Goal: Ask a question: Seek information or help from site administrators or community

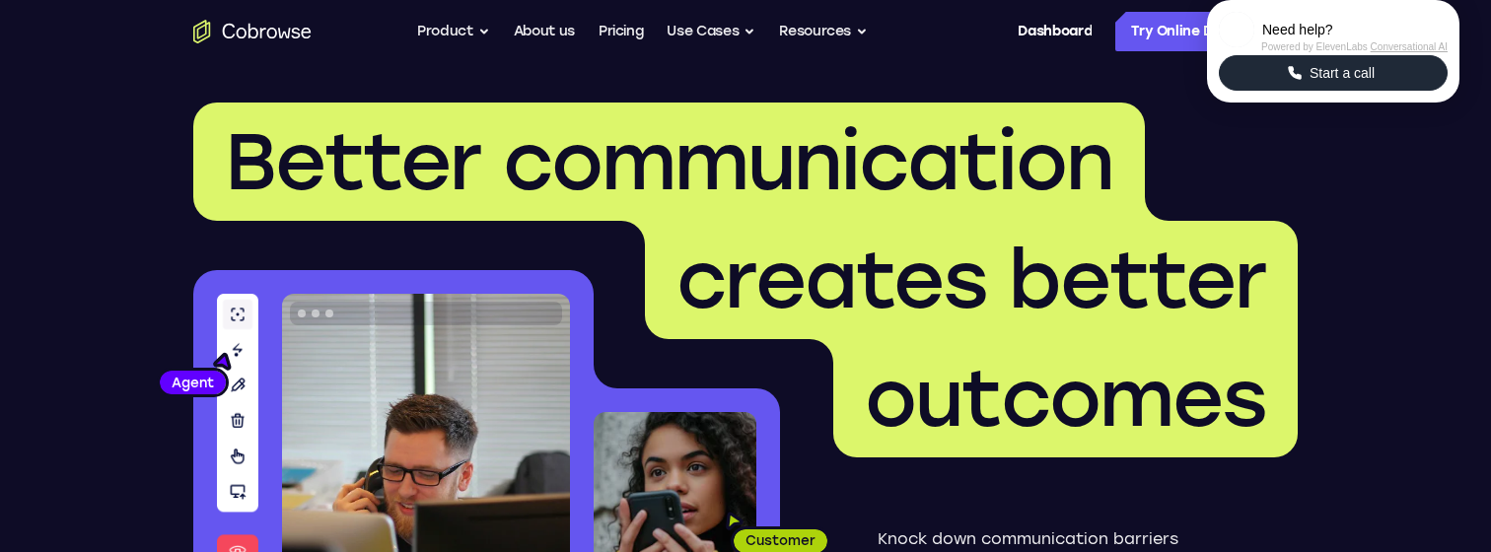
click at [1320, 83] on span "Start a call" at bounding box center [1341, 73] width 77 height 20
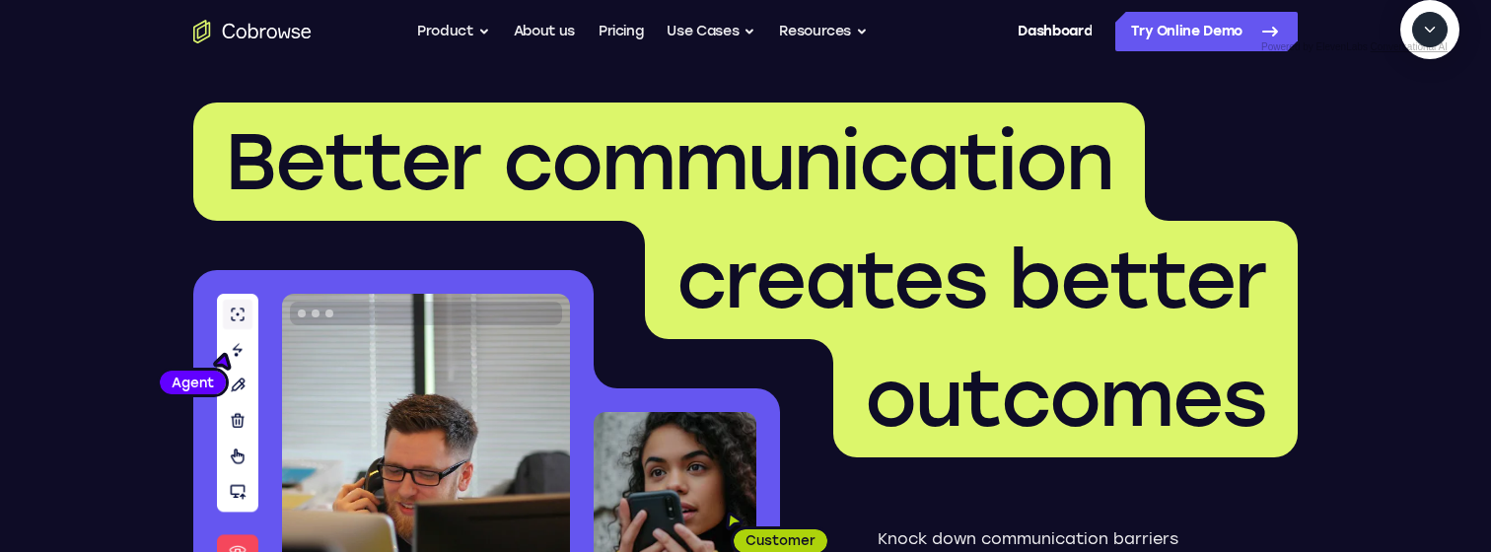
click at [1420, 85] on icon "Start a call" at bounding box center [1430, 75] width 20 height 20
click at [1412, 130] on span "New call" at bounding box center [1400, 120] width 64 height 20
click at [1400, 138] on textarea "Text message input" at bounding box center [1424, 120] width 49 height 35
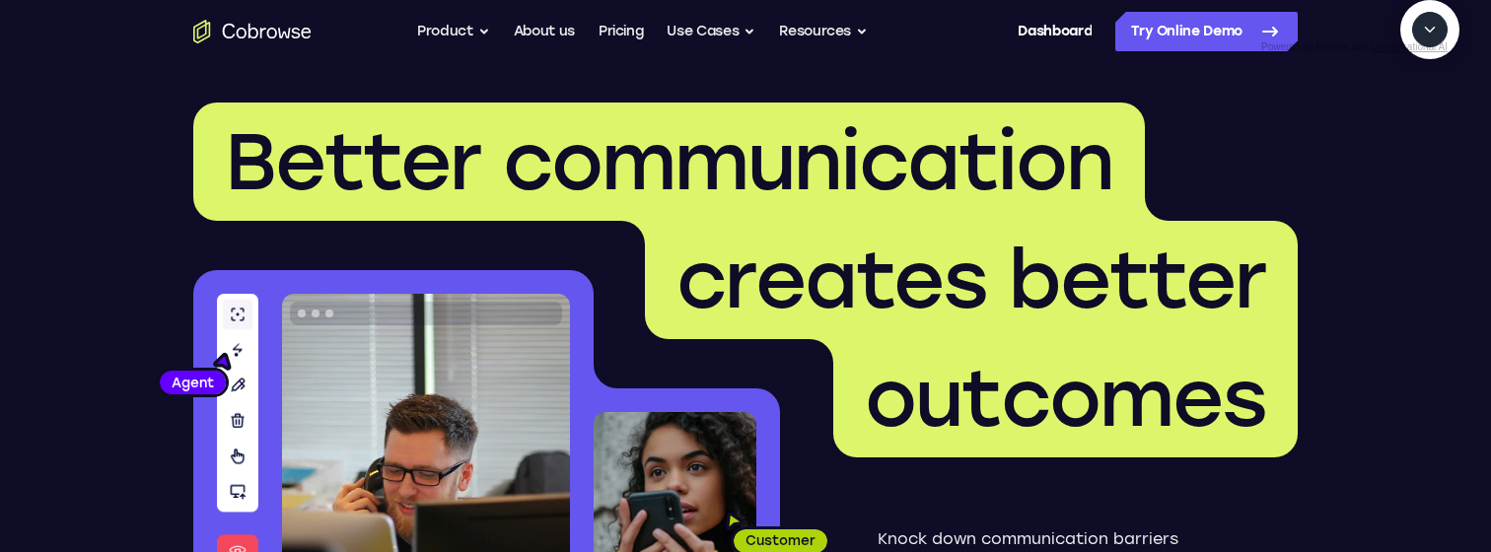
type textarea "add a team member"
click at [1400, 138] on textarea "Text message input" at bounding box center [1424, 120] width 49 height 35
type textarea "sure"
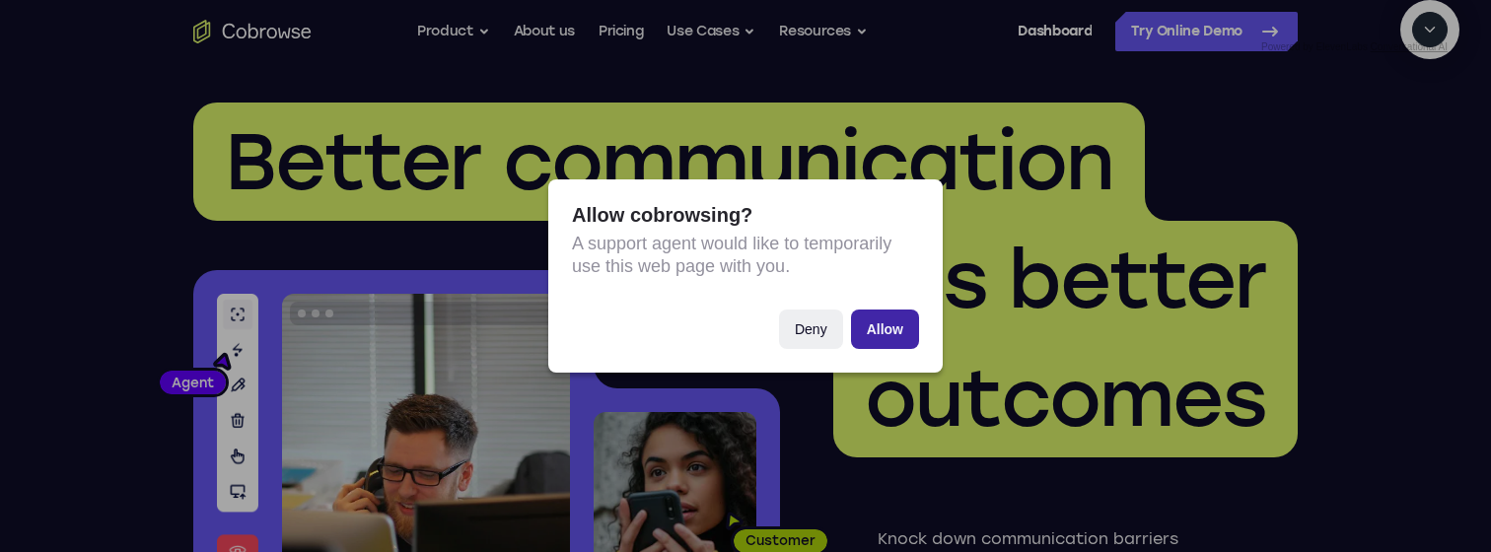
click at [899, 324] on button "Allow" at bounding box center [885, 329] width 68 height 39
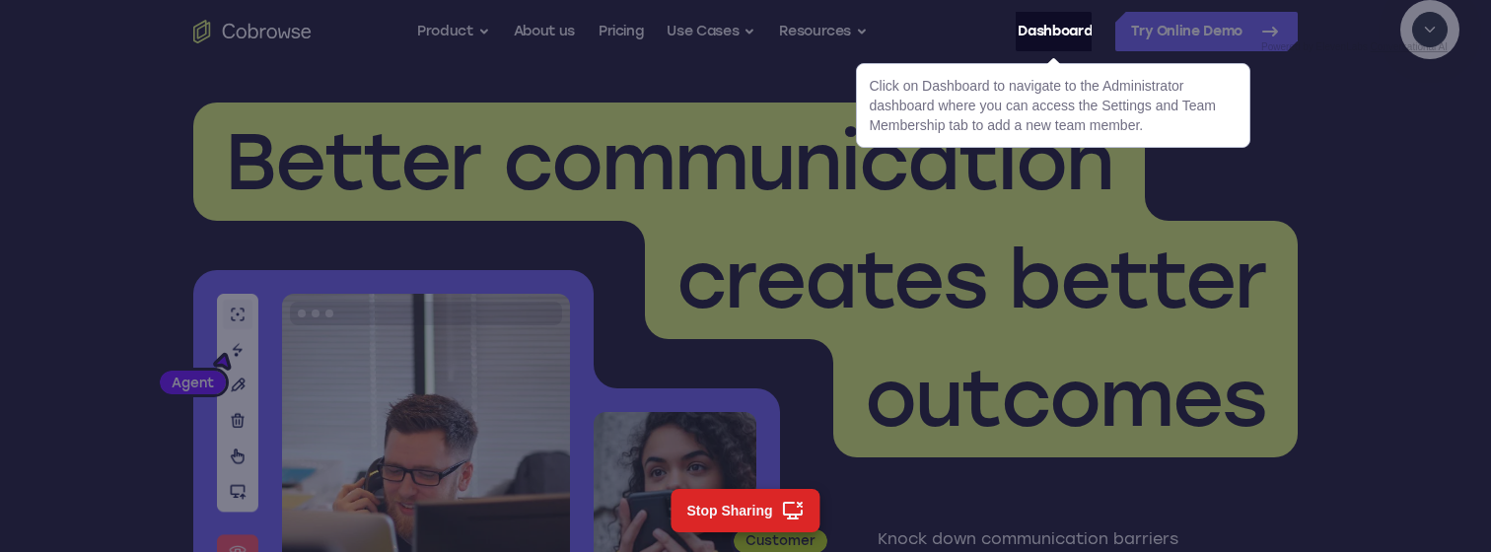
scroll to position [485, 0]
click at [1039, 37] on link "Dashboard" at bounding box center [1054, 31] width 74 height 39
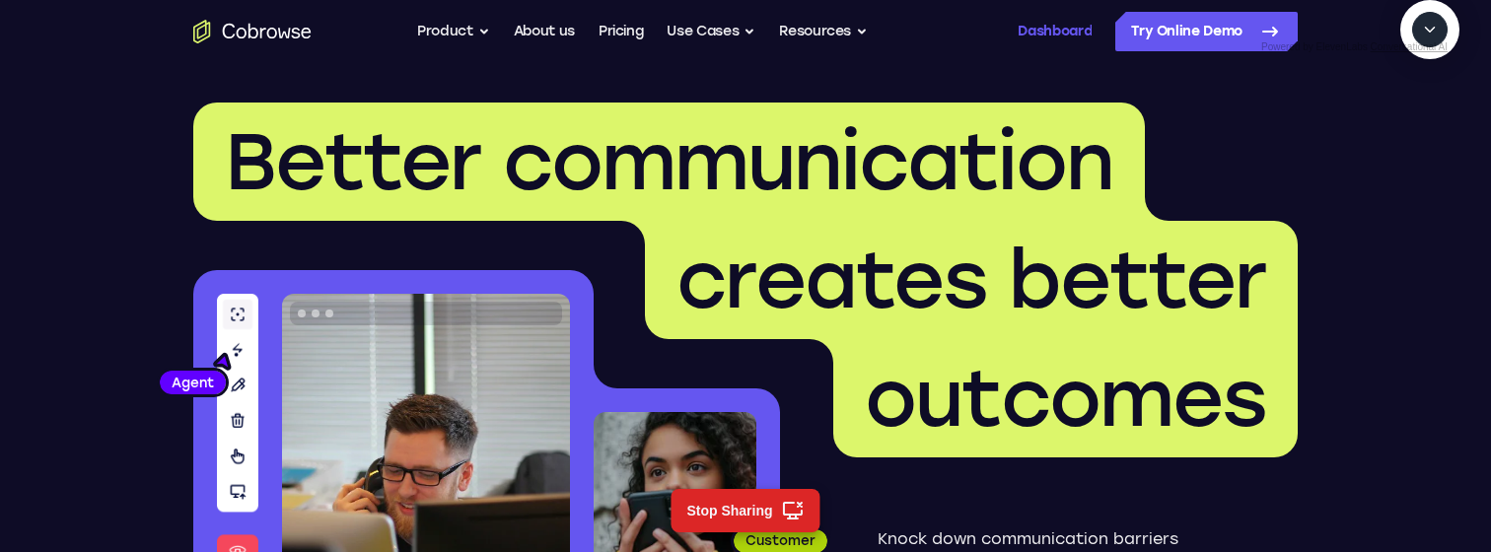
scroll to position [535, 0]
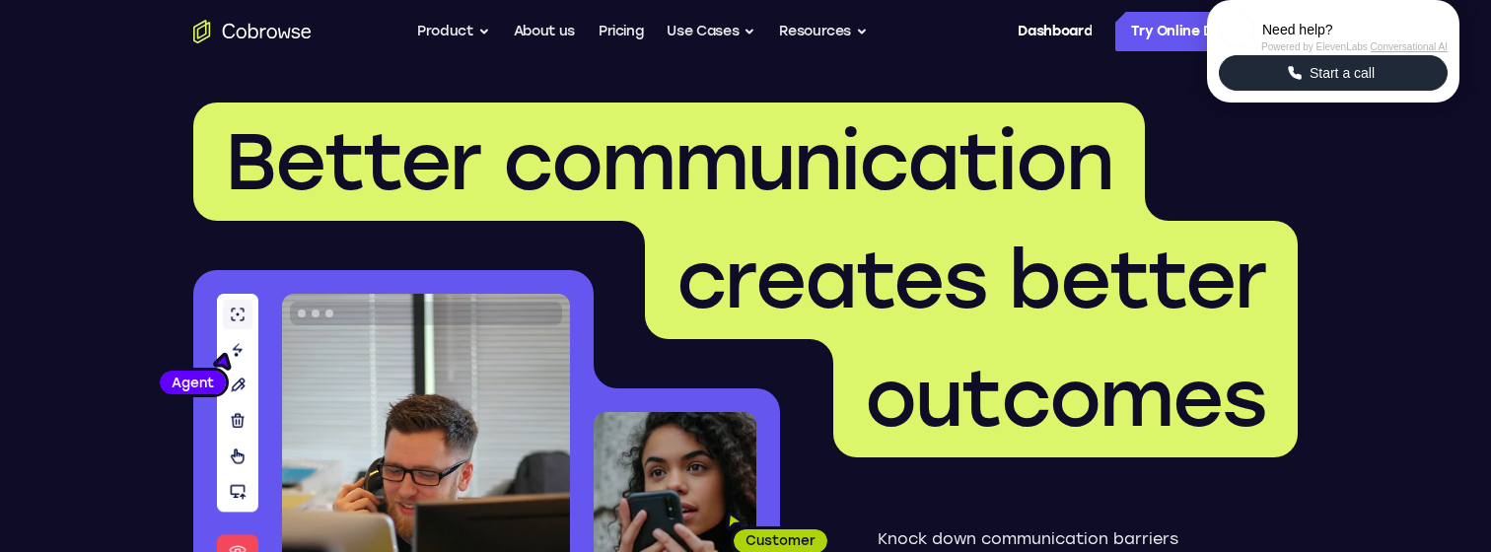
click at [1371, 83] on span "Start a call" at bounding box center [1341, 73] width 77 height 20
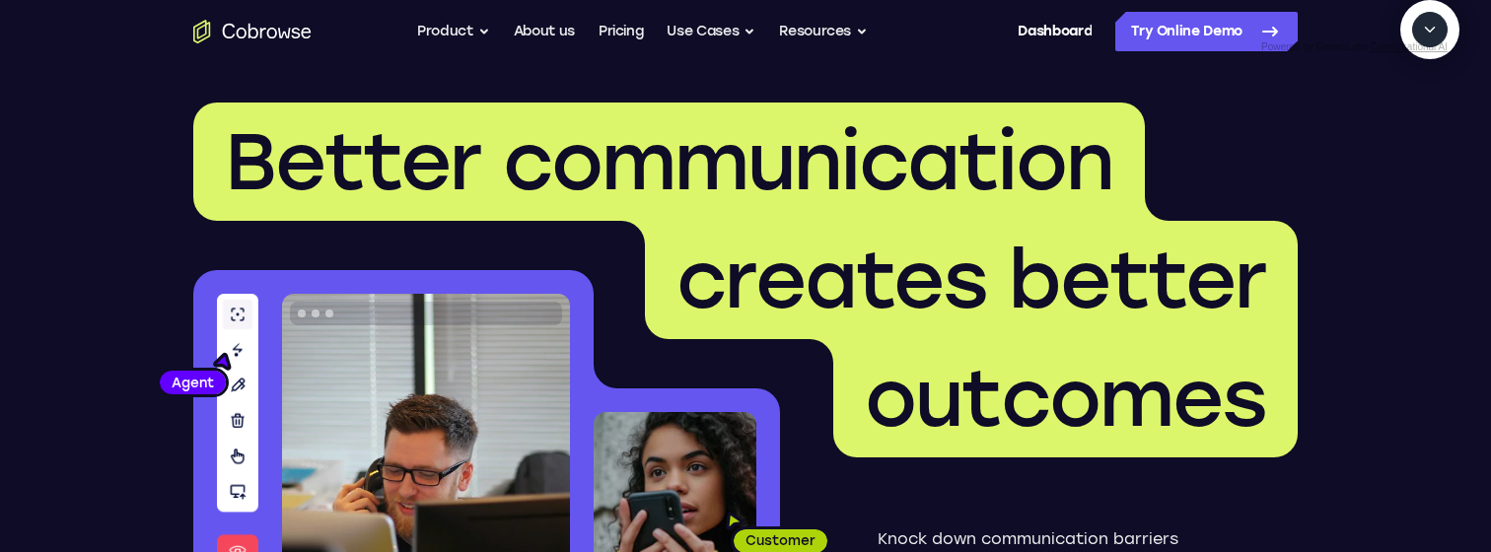
click at [1416, 138] on textarea "Text message input" at bounding box center [1440, 120] width 49 height 35
click at [1403, 102] on button "Start a call" at bounding box center [1429, 74] width 53 height 53
click at [1400, 138] on textarea "Text message input" at bounding box center [1424, 120] width 49 height 35
type textarea "add a team member"
click at [1025, 34] on link "Dashboard" at bounding box center [1054, 31] width 74 height 39
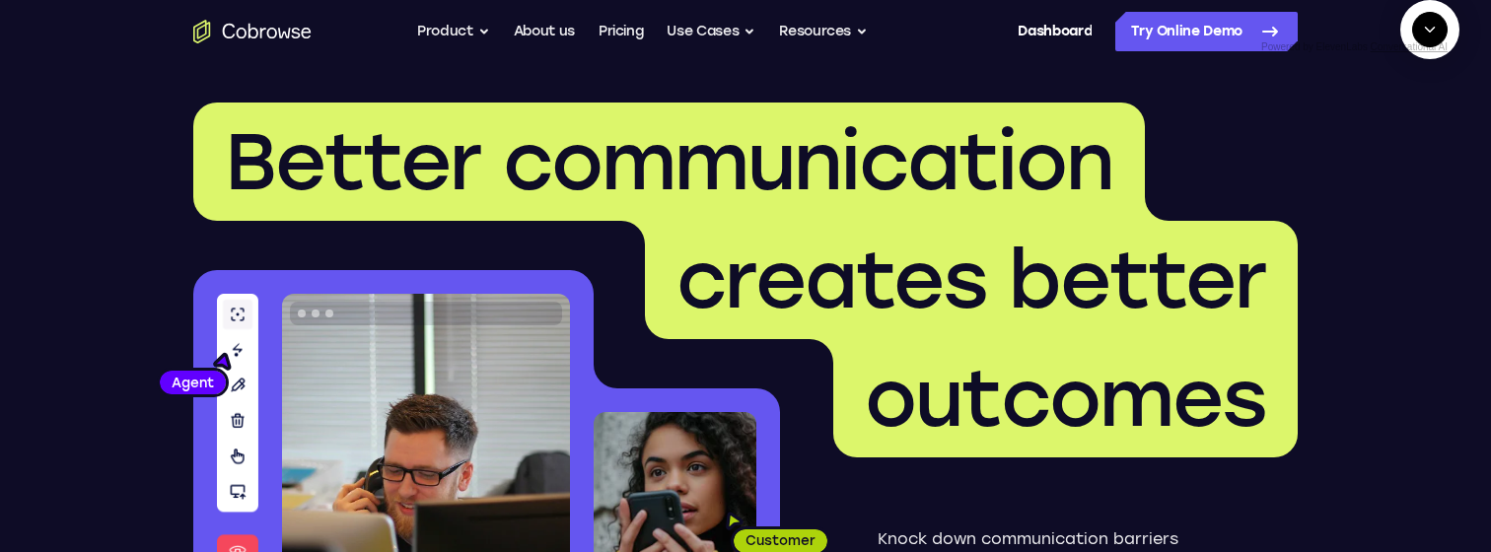
scroll to position [126, 0]
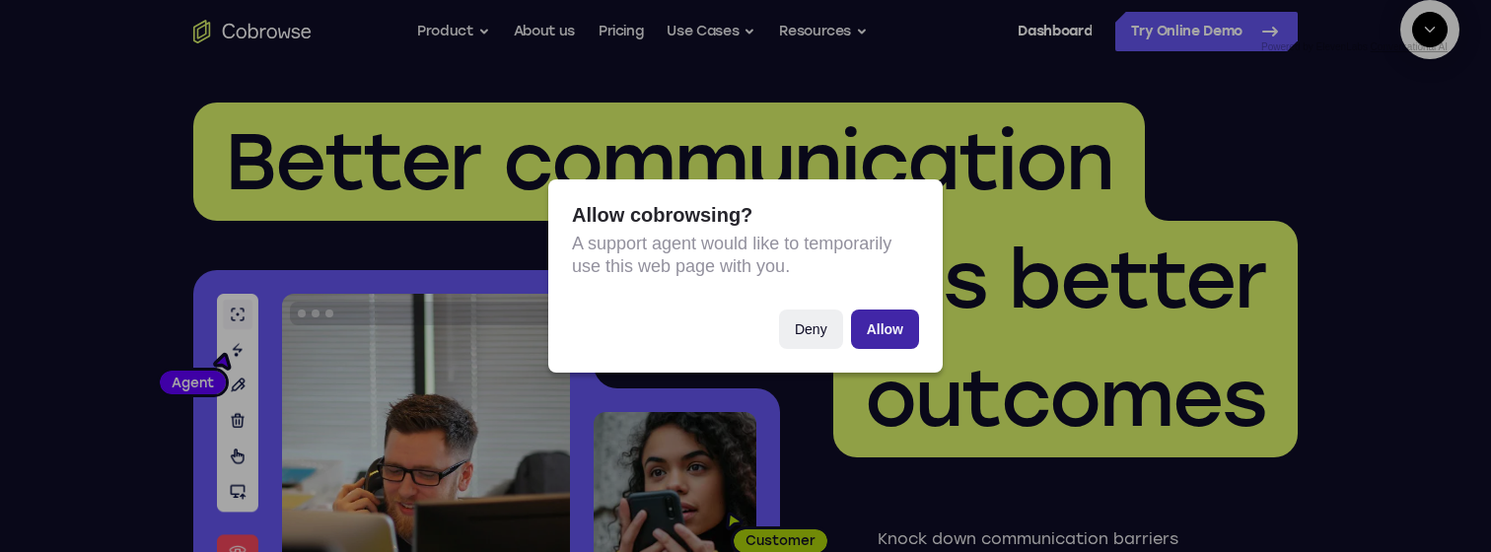
click at [882, 325] on button "Allow" at bounding box center [885, 329] width 68 height 39
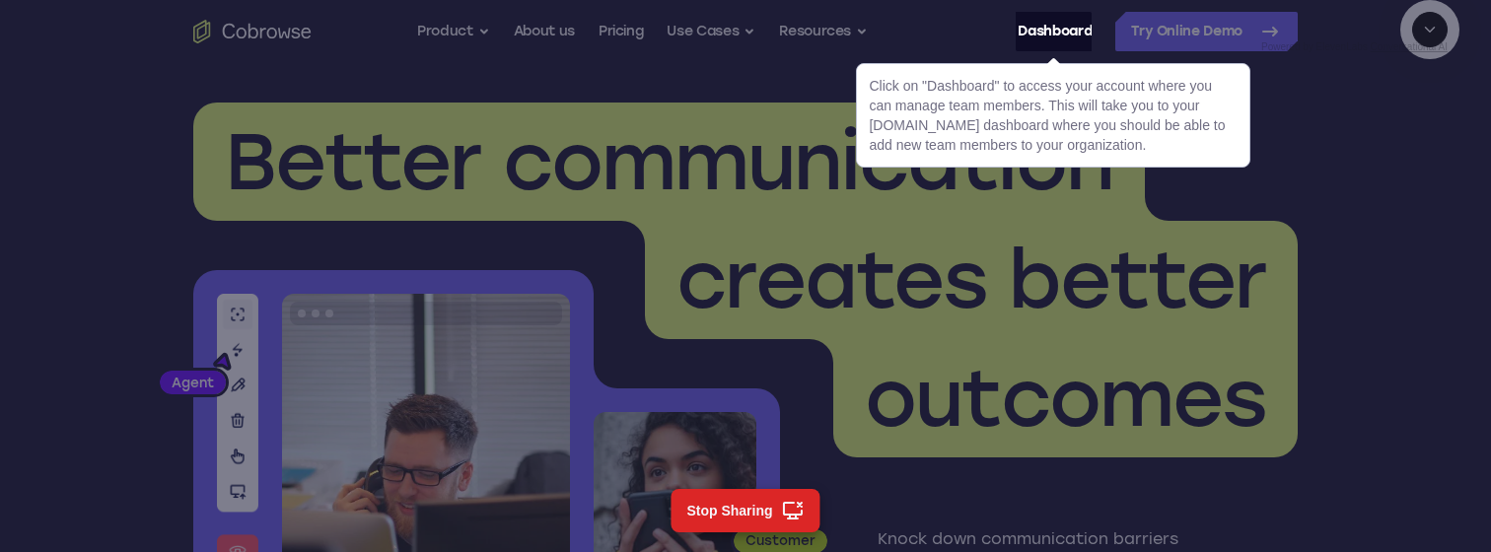
scroll to position [308, 0]
click at [1037, 36] on link "Dashboard" at bounding box center [1054, 31] width 74 height 39
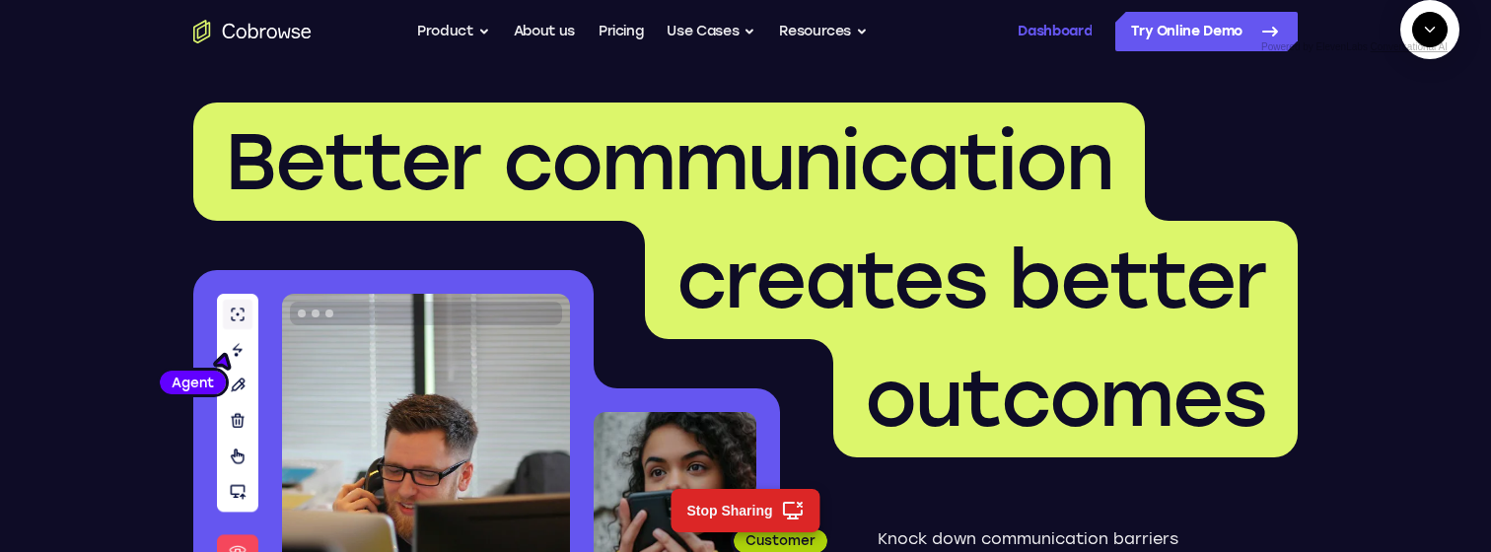
scroll to position [359, 0]
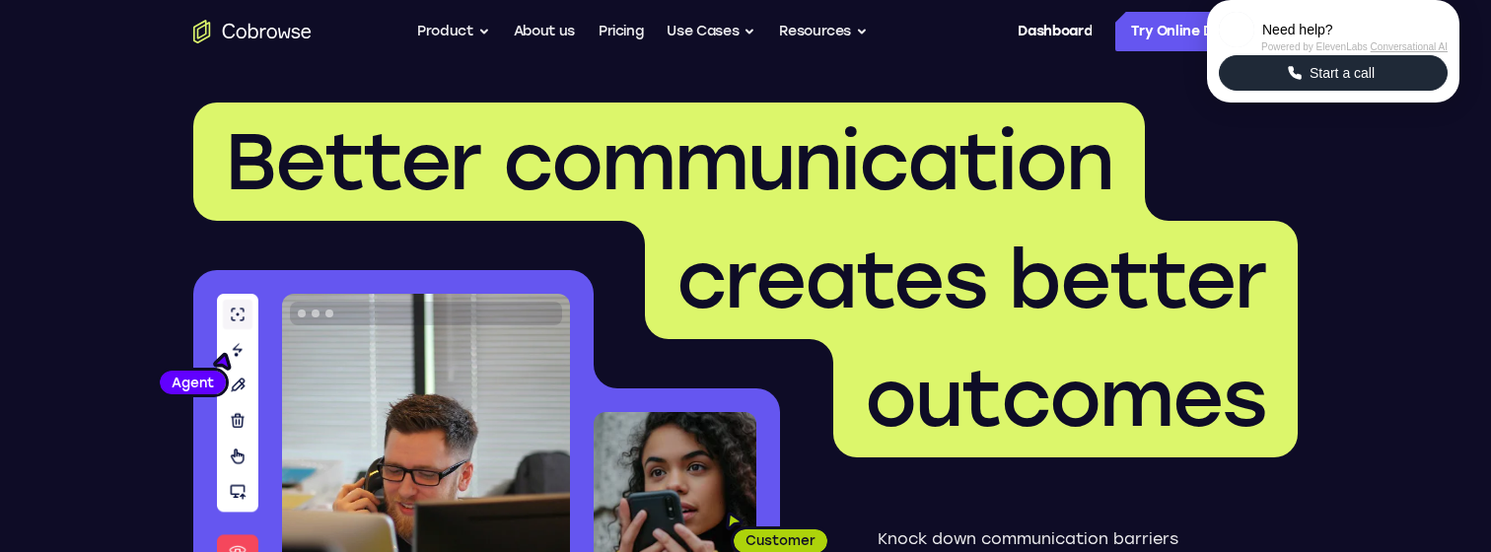
click at [1296, 79] on icon "Start a call" at bounding box center [1293, 72] width 13 height 13
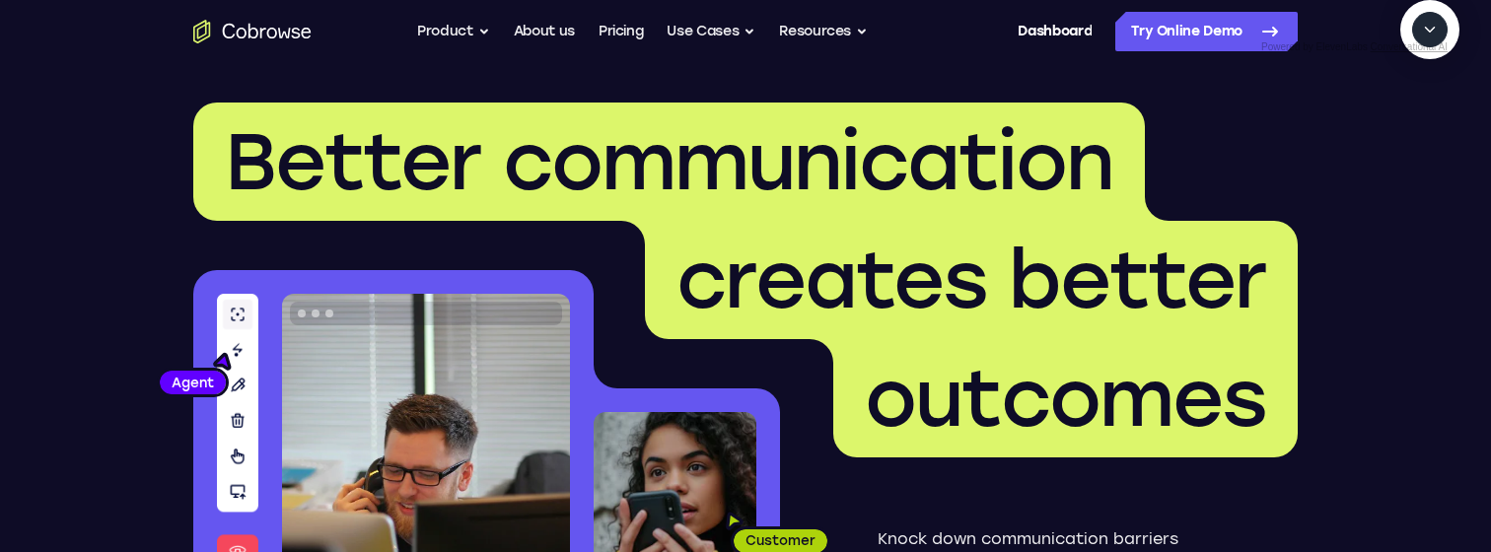
click at [1417, 89] on icon "Start a call" at bounding box center [1430, 75] width 27 height 27
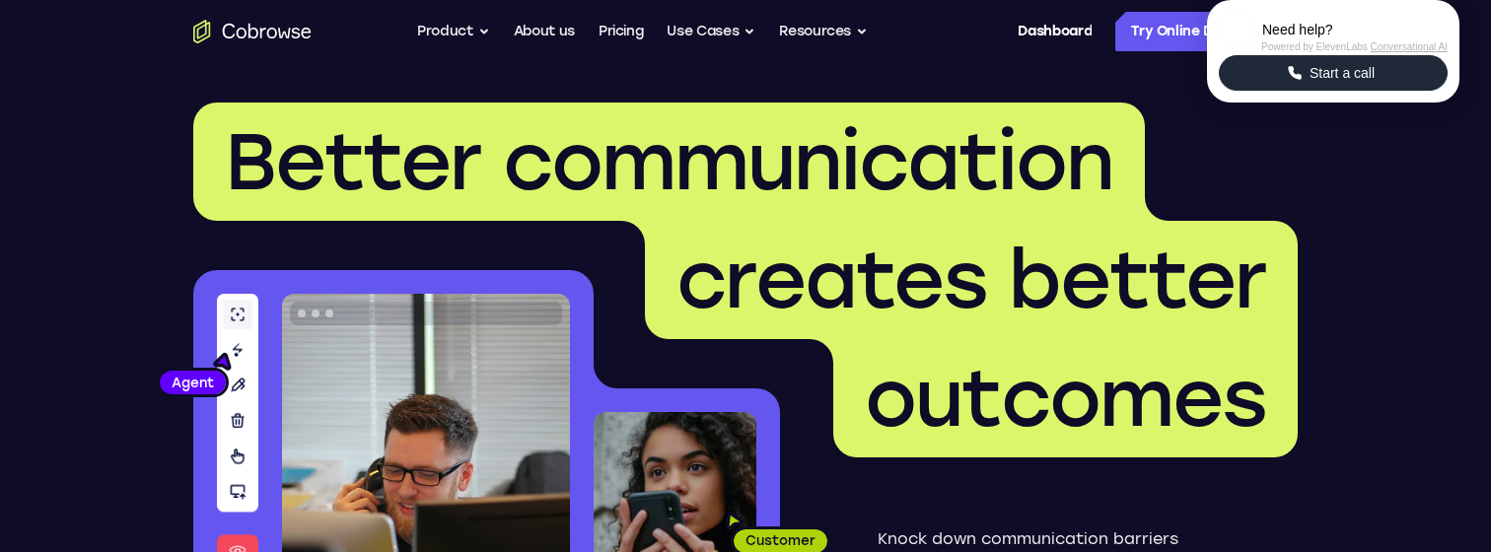
click at [1335, 83] on span "Start a call" at bounding box center [1341, 73] width 77 height 20
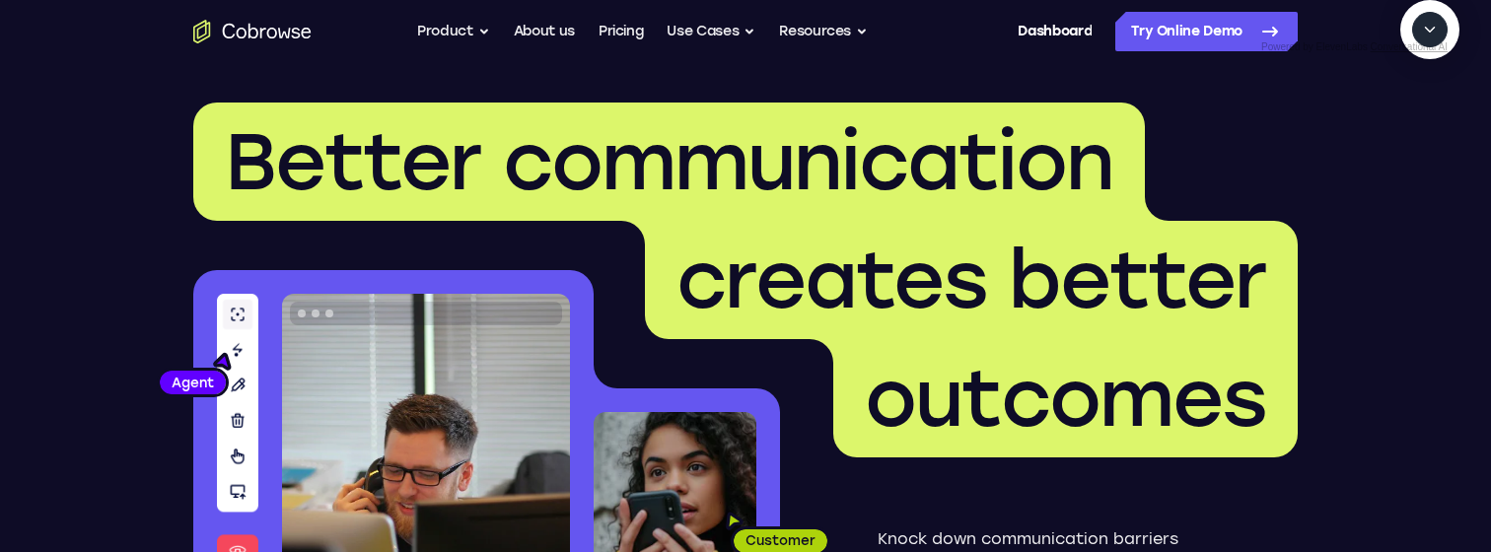
click at [1417, 89] on icon "Start a call" at bounding box center [1430, 75] width 27 height 27
click at [1368, 130] on span "New call" at bounding box center [1400, 120] width 64 height 20
click at [1400, 138] on textarea "Text message input" at bounding box center [1424, 120] width 49 height 35
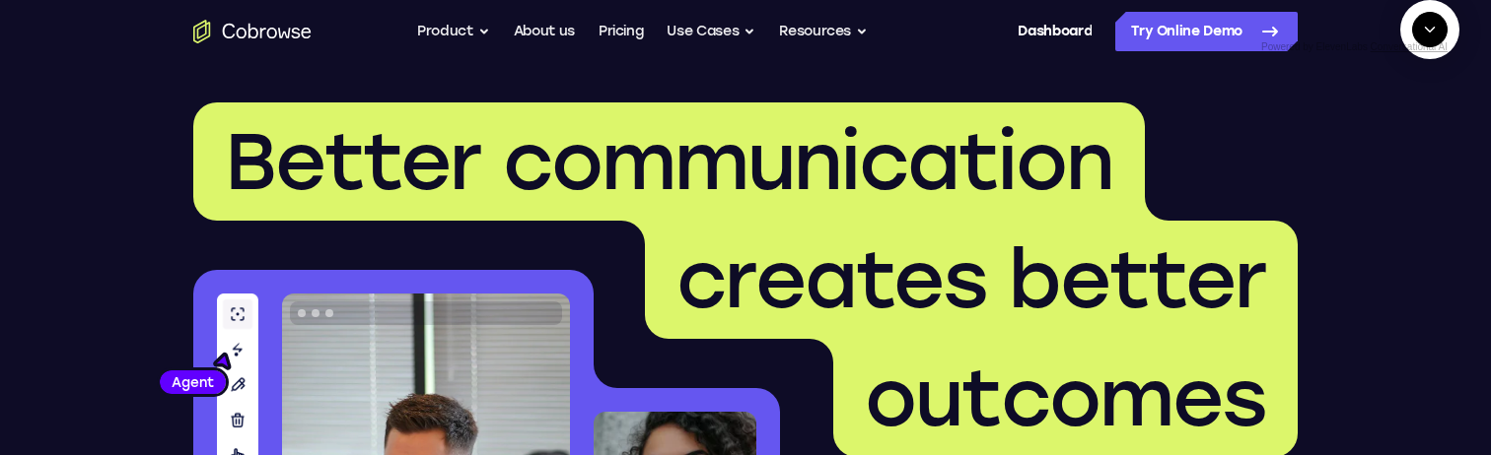
click at [1400, 138] on textarea "Text message input" at bounding box center [1424, 120] width 49 height 35
type textarea "add a team member"
click at [1400, 138] on textarea "Text message input" at bounding box center [1424, 120] width 49 height 35
type textarea "yes"
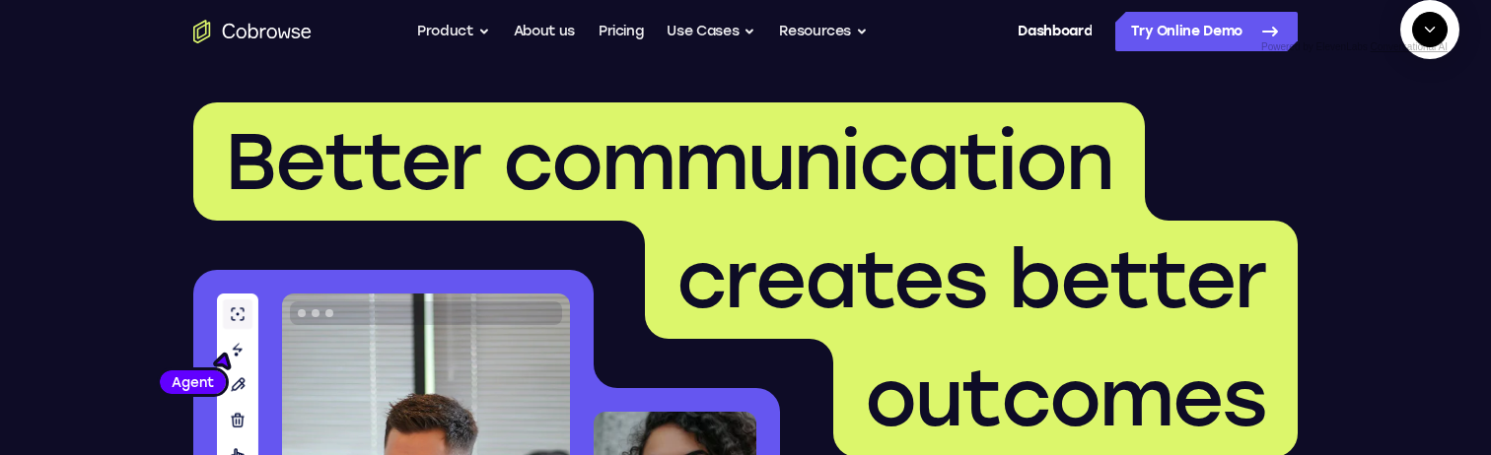
scroll to position [463, 0]
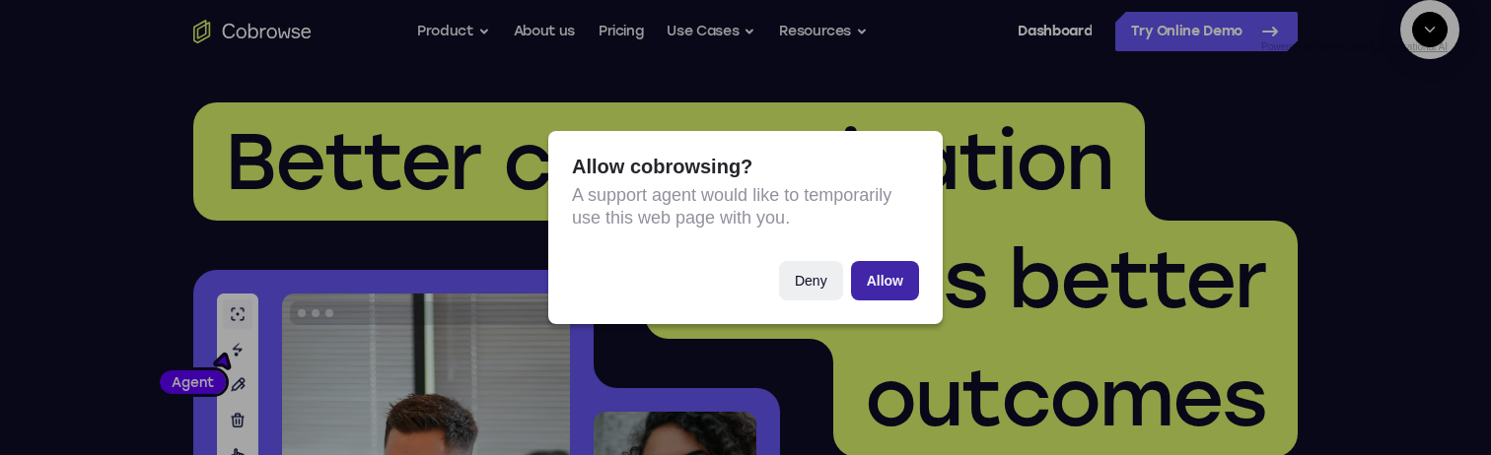
click at [888, 275] on button "Allow" at bounding box center [885, 280] width 68 height 39
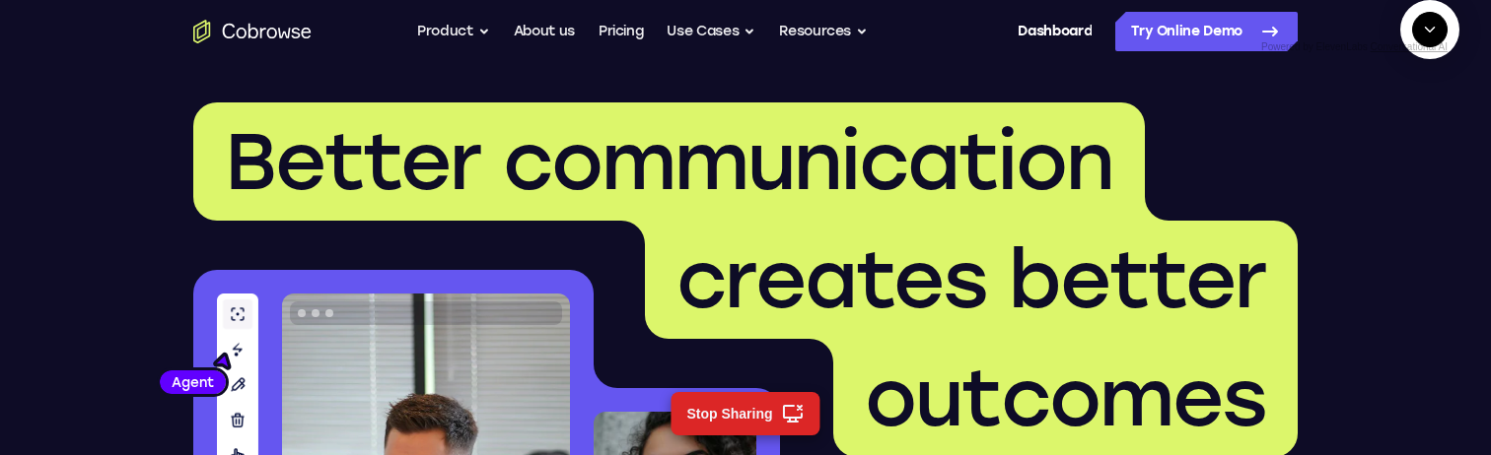
scroll to position [605, 0]
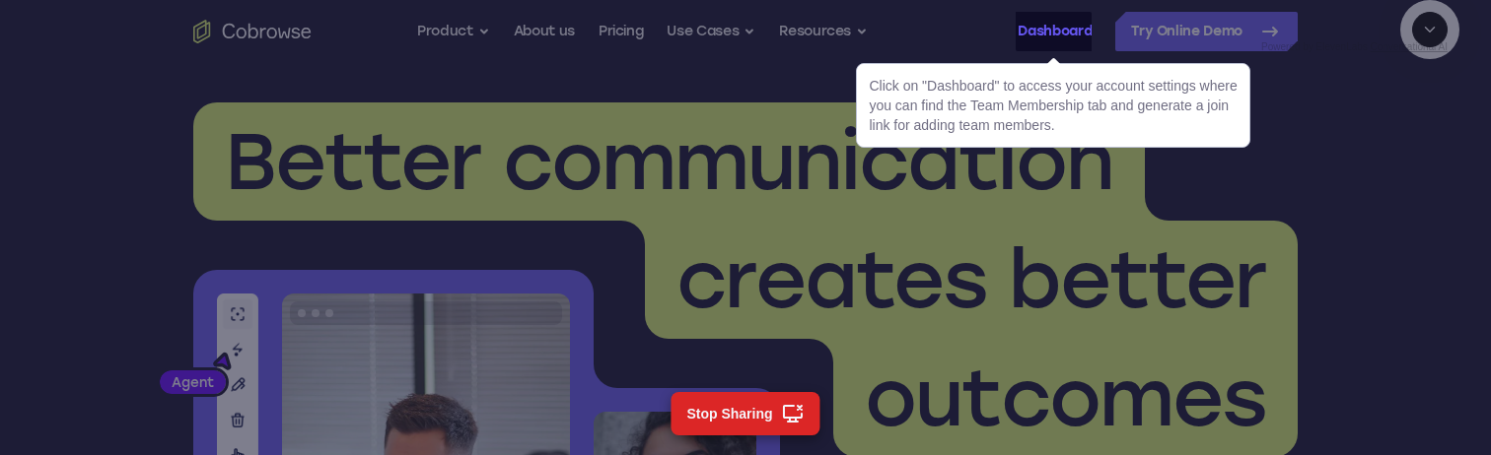
click at [1031, 29] on link "Dashboard" at bounding box center [1054, 31] width 74 height 39
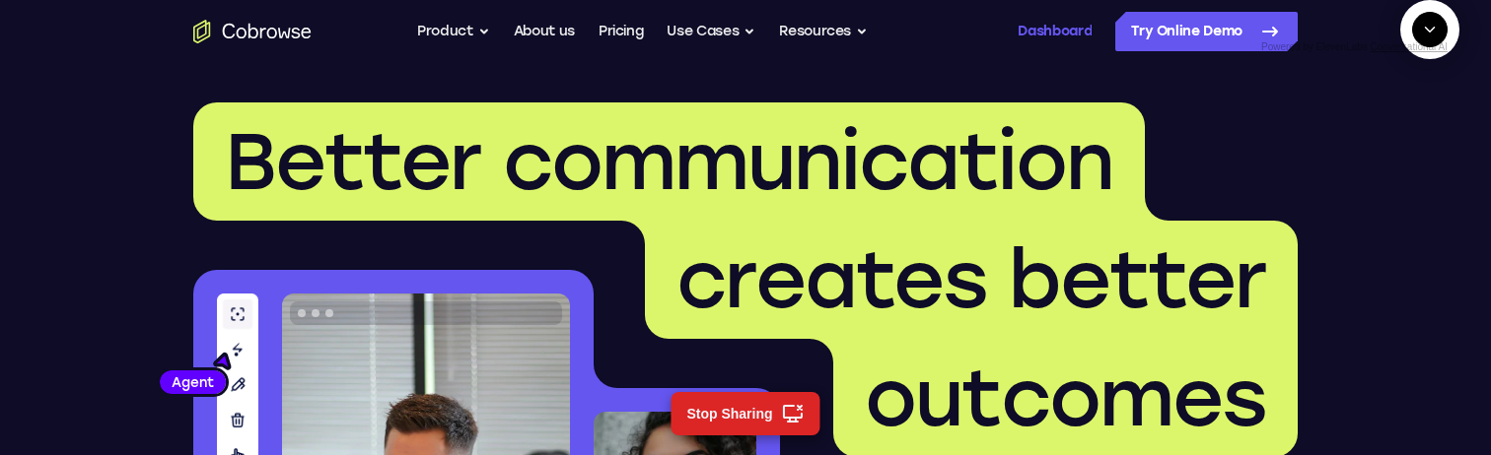
scroll to position [665, 0]
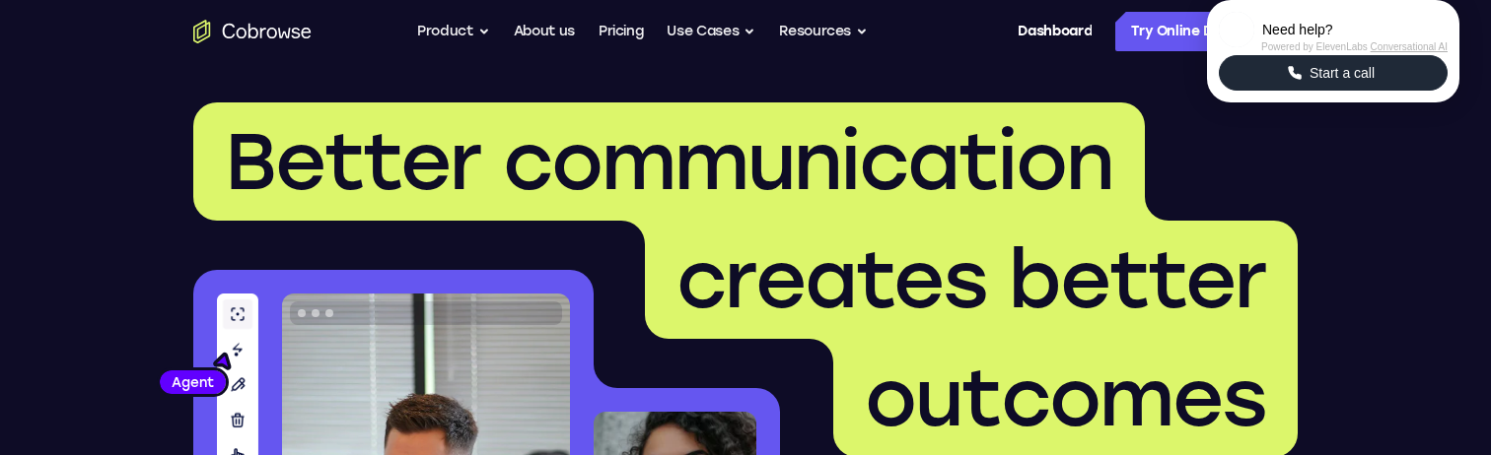
click at [1332, 91] on button "Start a call" at bounding box center [1332, 72] width 229 height 35
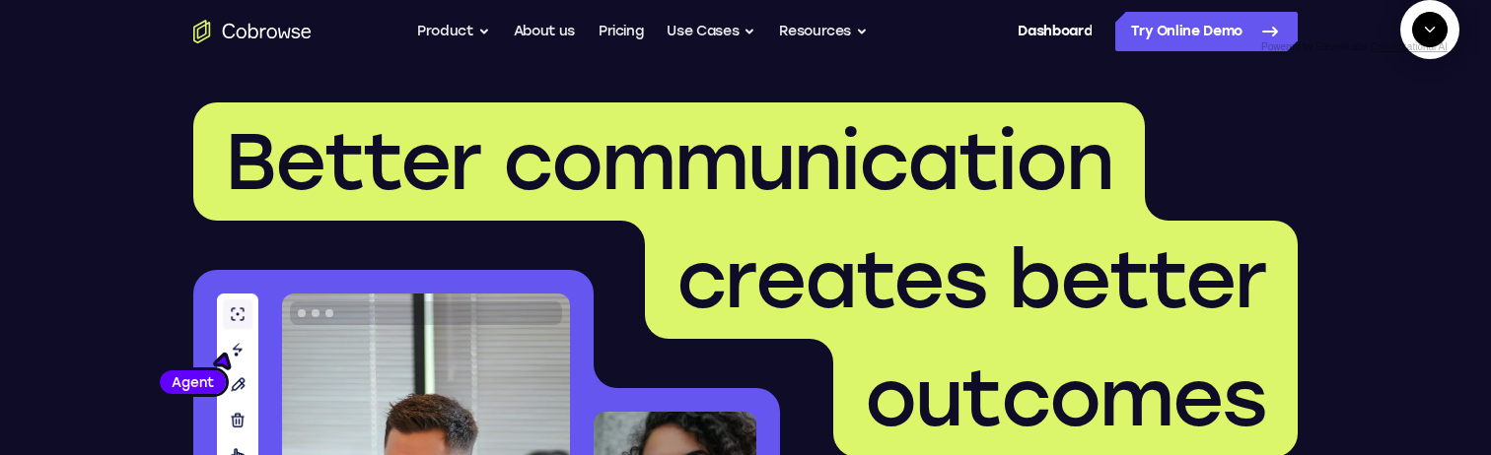
click at [1417, 89] on icon "Start a call" at bounding box center [1430, 75] width 27 height 27
click at [1400, 138] on textarea "Text message input" at bounding box center [1424, 120] width 49 height 35
type textarea "add a team member"
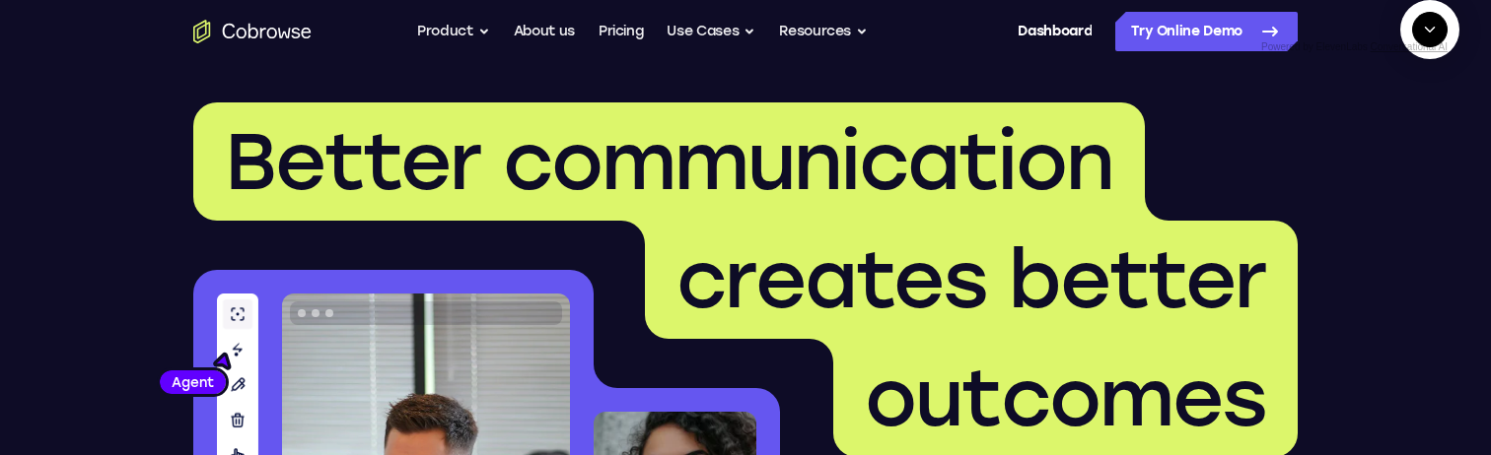
click at [1400, 138] on textarea "Text message input" at bounding box center [1424, 120] width 49 height 35
type textarea "add a team member"
click at [1400, 138] on textarea "Text message input" at bounding box center [1424, 120] width 49 height 35
type textarea "sure"
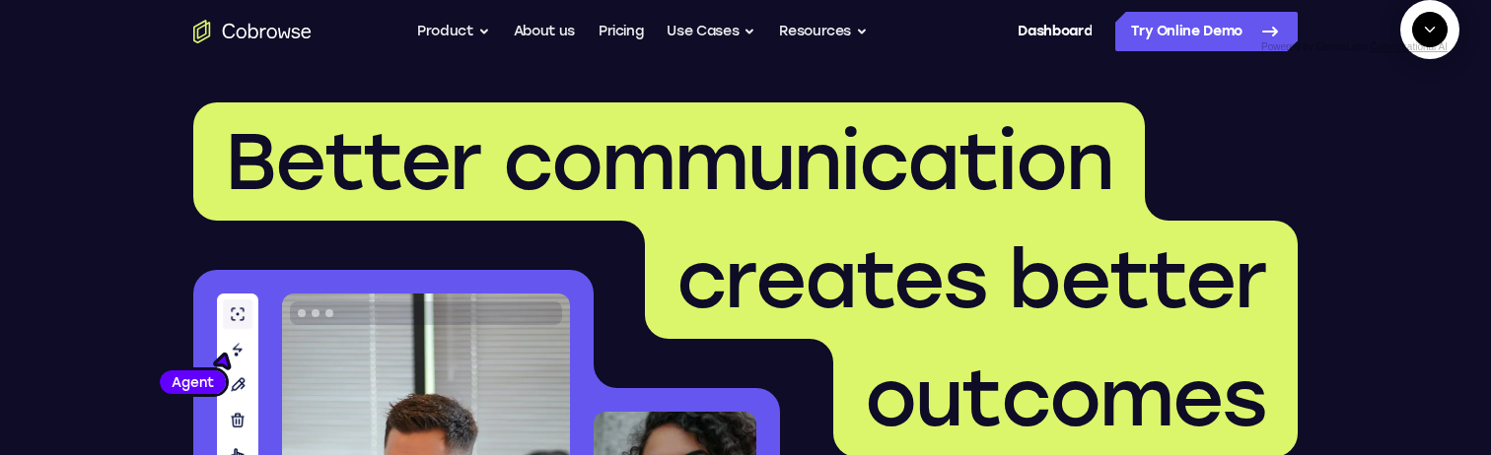
scroll to position [605, 0]
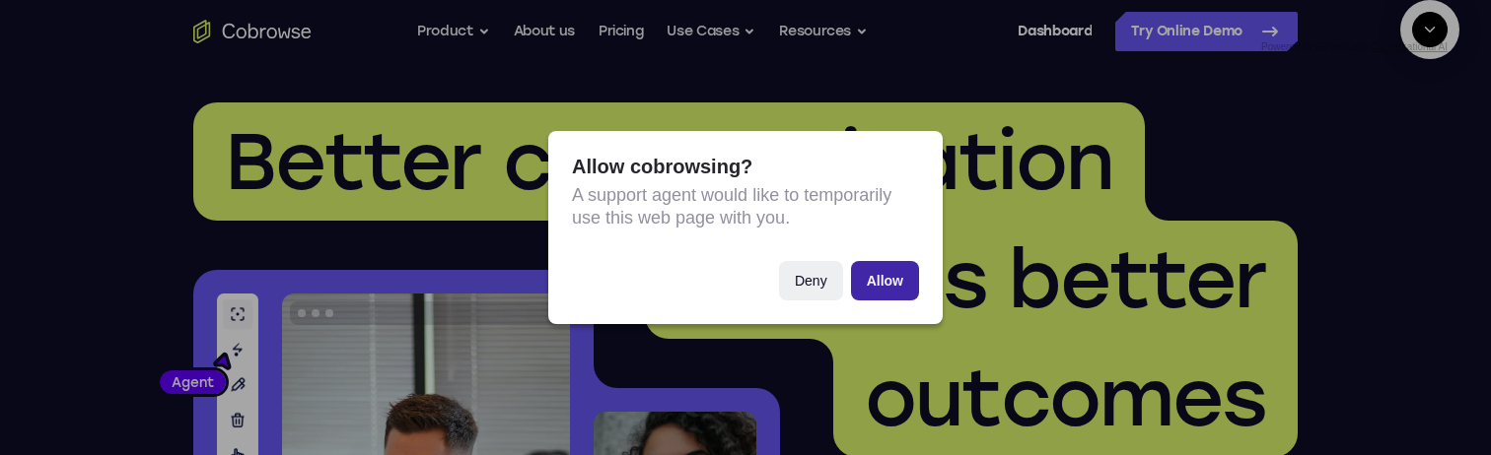
click at [898, 284] on button "Allow" at bounding box center [885, 280] width 68 height 39
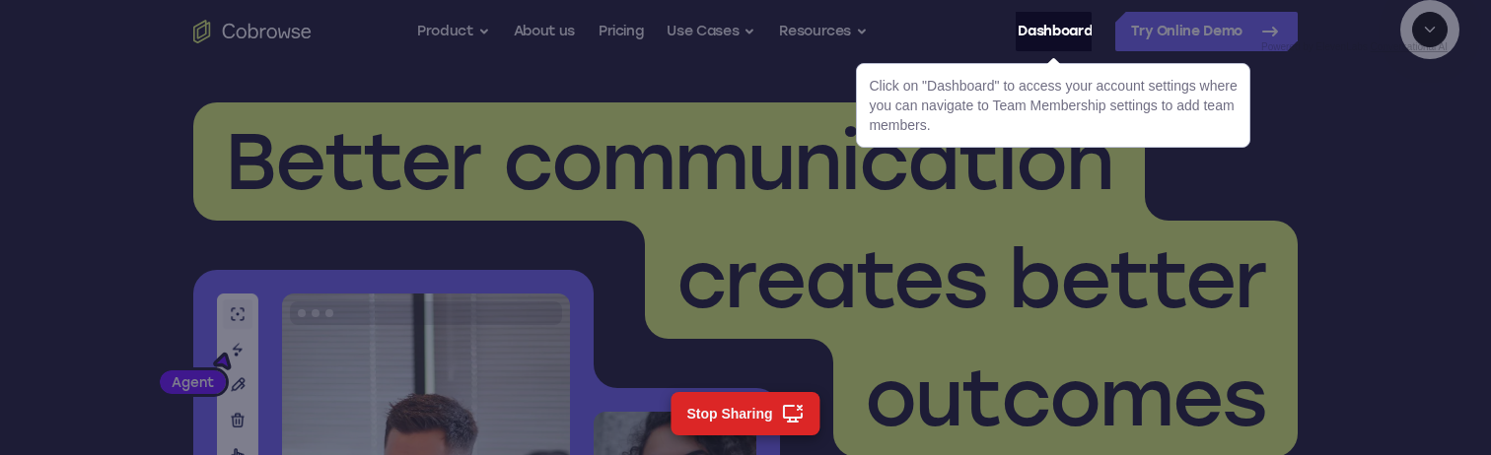
scroll to position [767, 0]
click at [1032, 32] on link "Dashboard" at bounding box center [1054, 31] width 74 height 39
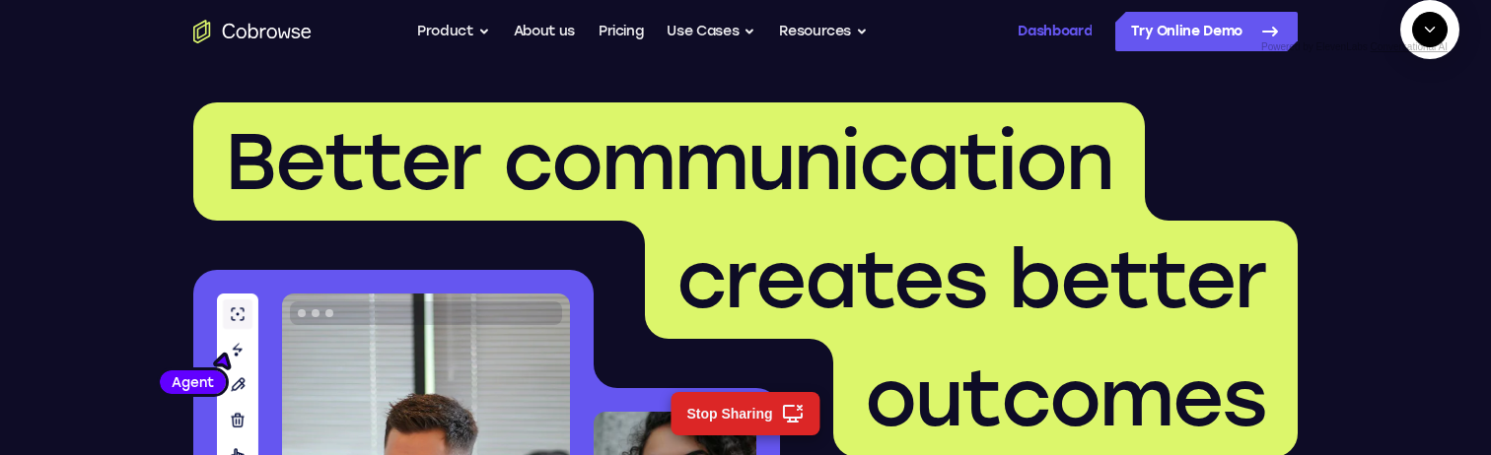
scroll to position [817, 0]
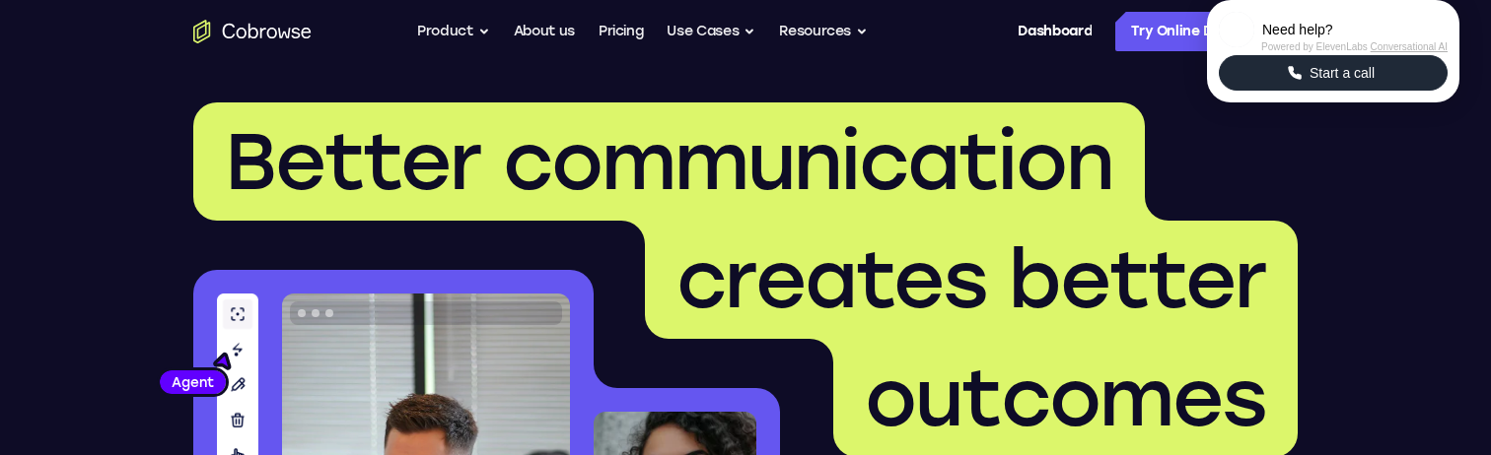
click at [1347, 83] on span "Start a call" at bounding box center [1341, 73] width 77 height 20
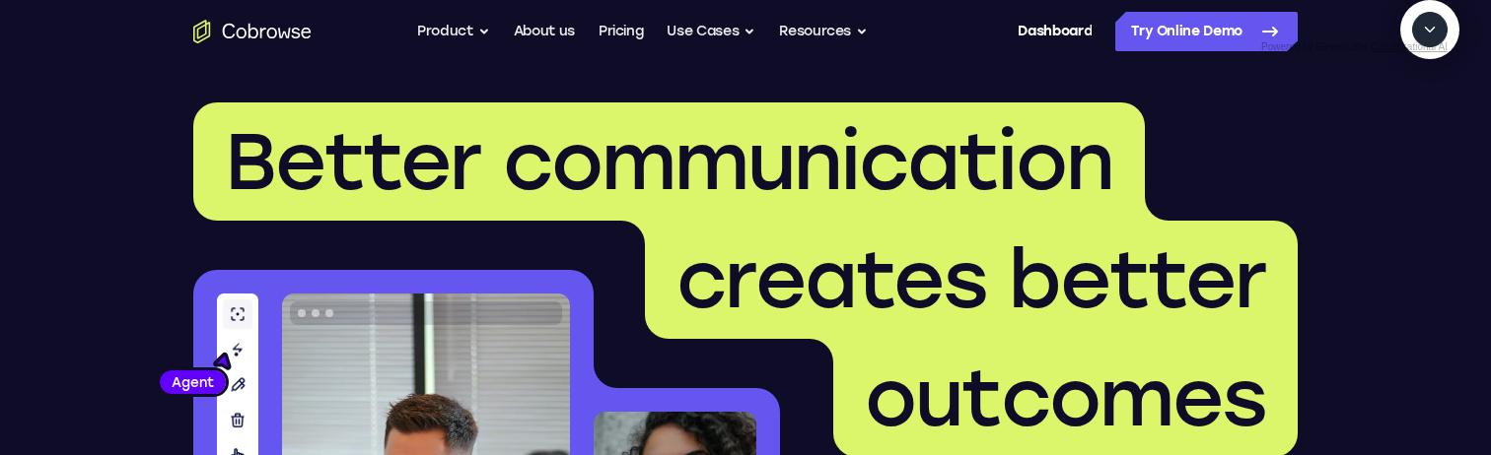
click at [1420, 85] on icon "Start a call" at bounding box center [1430, 75] width 20 height 20
click at [1400, 138] on textarea "Text message input" at bounding box center [1424, 120] width 49 height 35
click at [1398, 130] on span "New call" at bounding box center [1400, 120] width 64 height 20
click at [1429, 129] on icon "End" at bounding box center [1426, 120] width 18 height 18
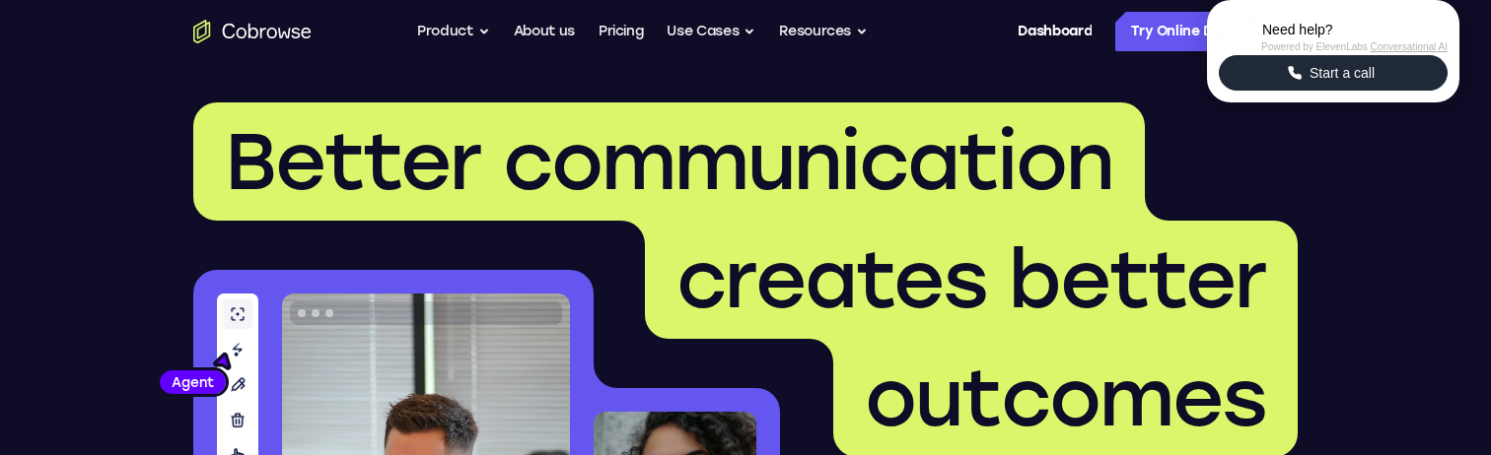
click at [1363, 83] on span "Start a call" at bounding box center [1341, 73] width 77 height 20
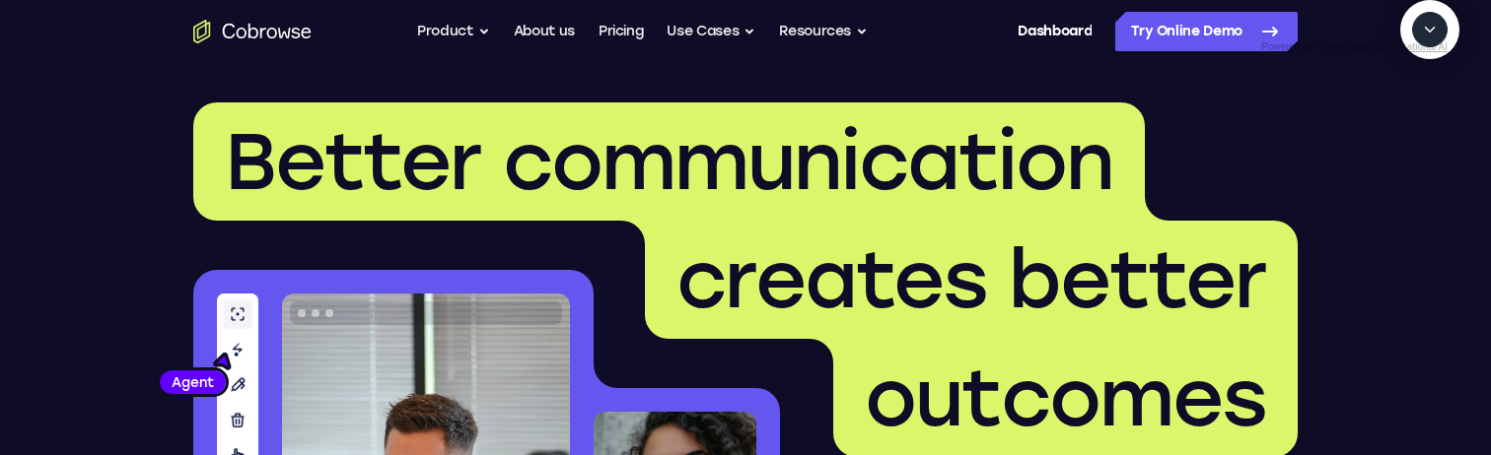
click at [1417, 89] on icon "Start a call" at bounding box center [1430, 75] width 27 height 27
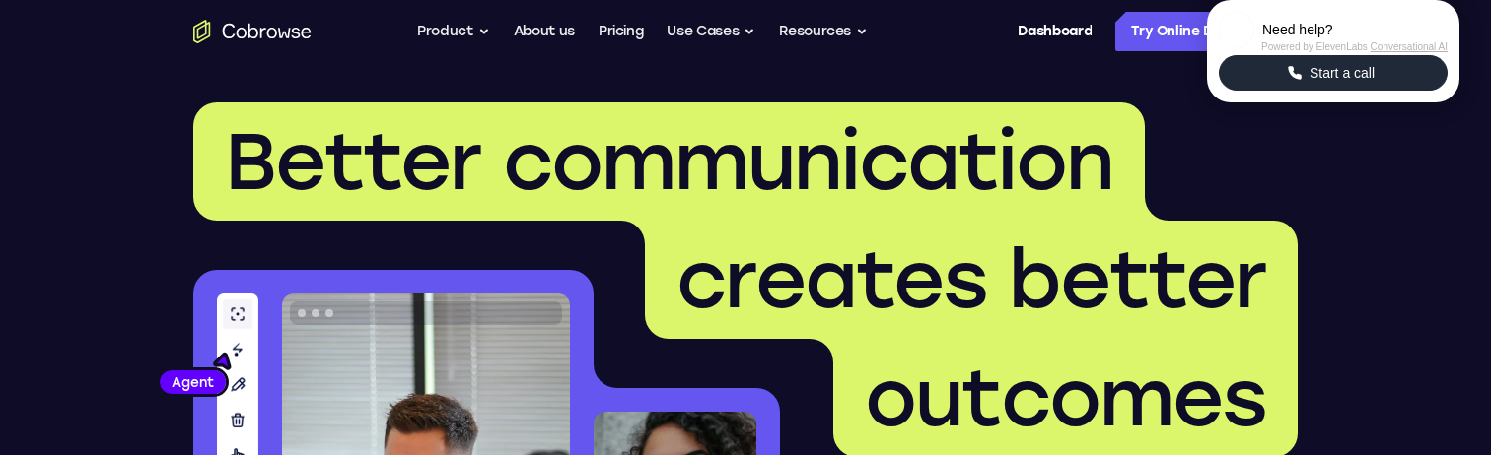
click at [1379, 83] on span "Start a call" at bounding box center [1341, 73] width 77 height 20
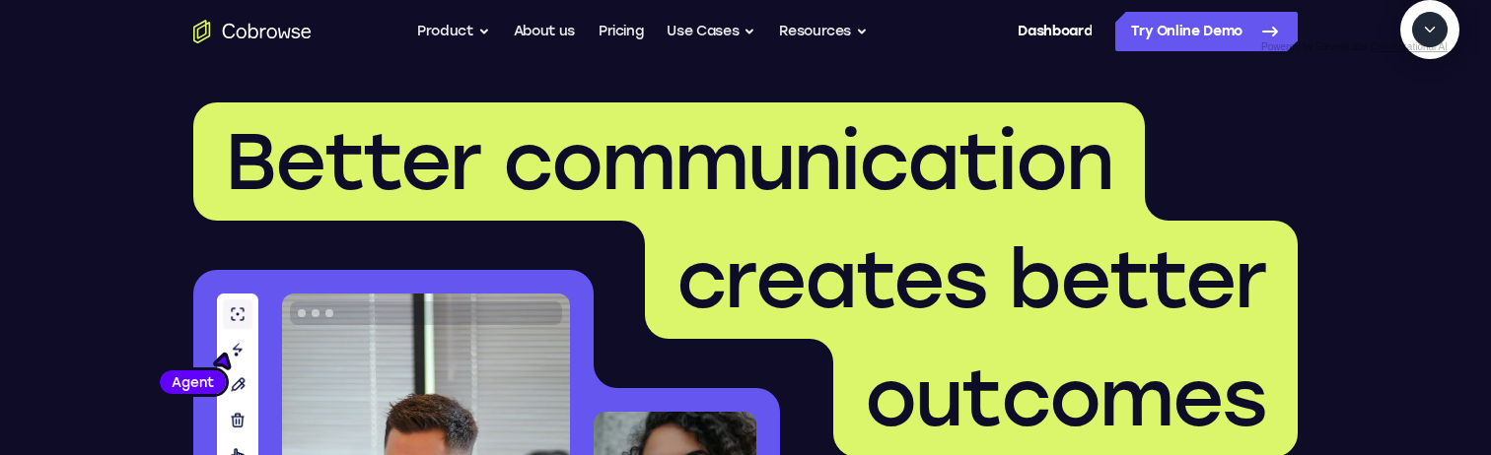
click at [1420, 85] on icon "Start a call" at bounding box center [1430, 75] width 20 height 20
click at [1404, 130] on span "New call" at bounding box center [1400, 120] width 64 height 20
click at [1434, 129] on icon "End" at bounding box center [1426, 120] width 18 height 18
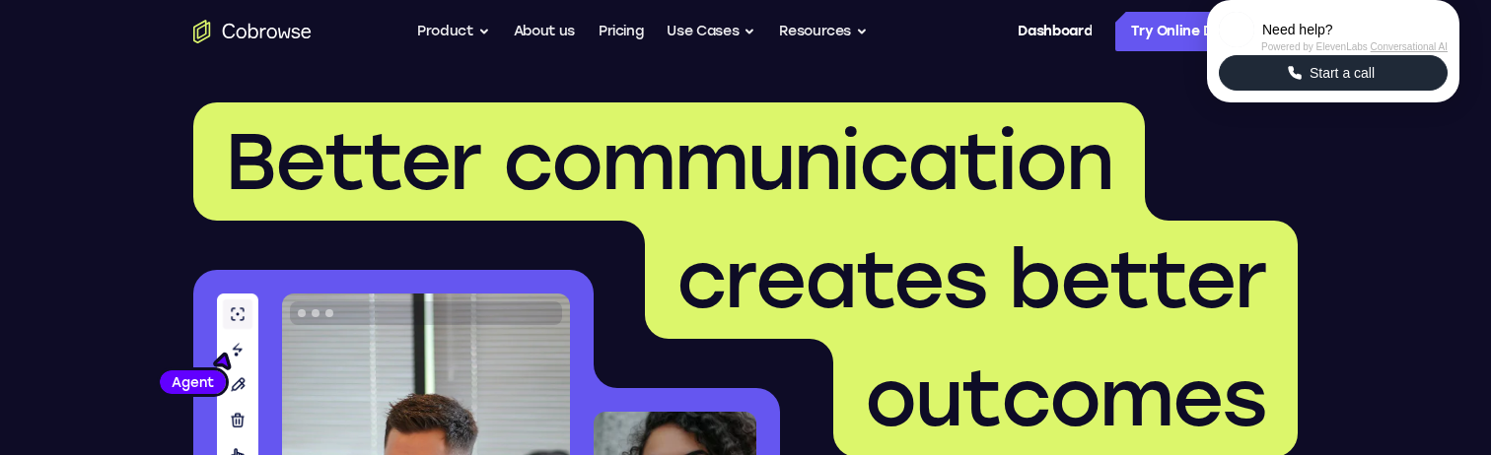
click at [1370, 83] on span "Start a call" at bounding box center [1341, 73] width 77 height 20
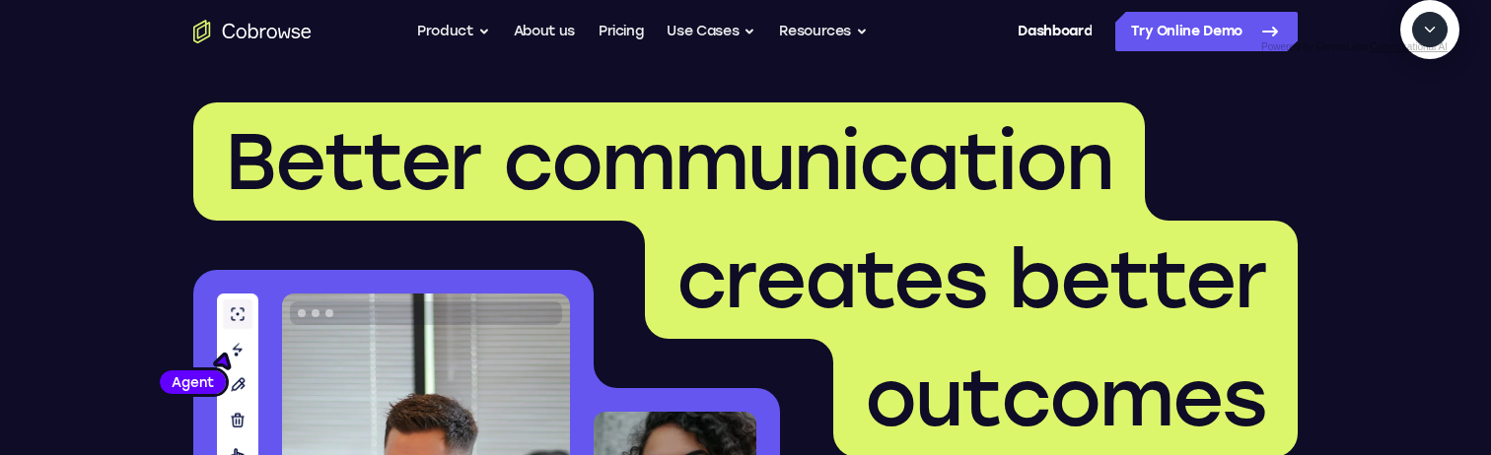
click at [1403, 102] on button "Start a call" at bounding box center [1429, 74] width 53 height 53
click at [1405, 130] on span "New call" at bounding box center [1400, 120] width 64 height 20
click at [1400, 138] on textarea "Text message input" at bounding box center [1424, 120] width 49 height 35
type textarea "add a team member"
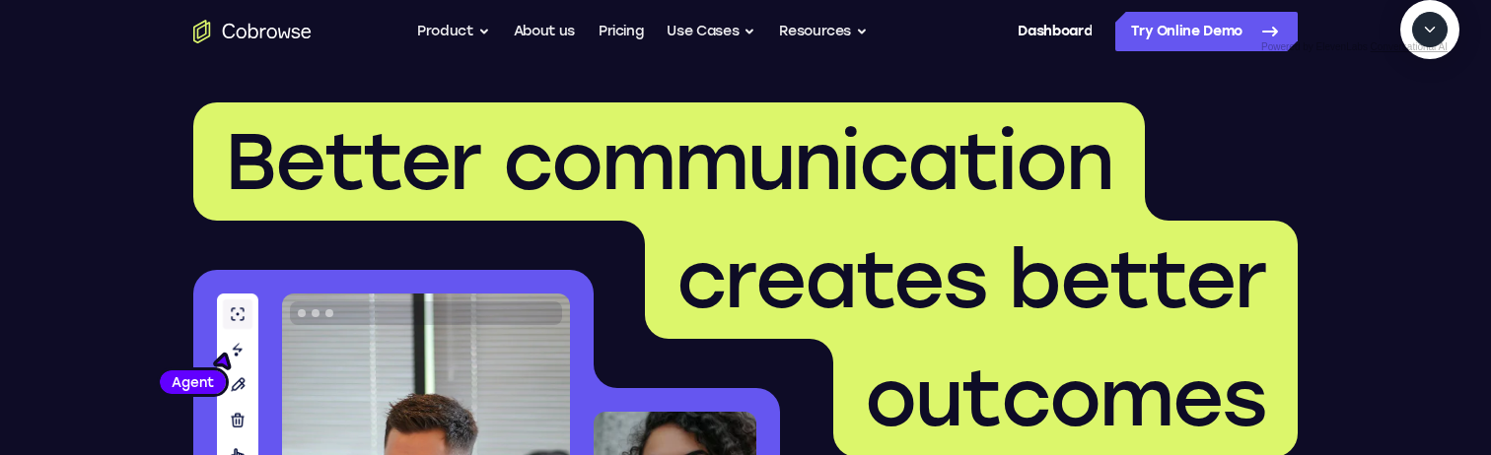
click at [1400, 138] on textarea "Text message input" at bounding box center [1424, 120] width 49 height 35
type textarea "yes"
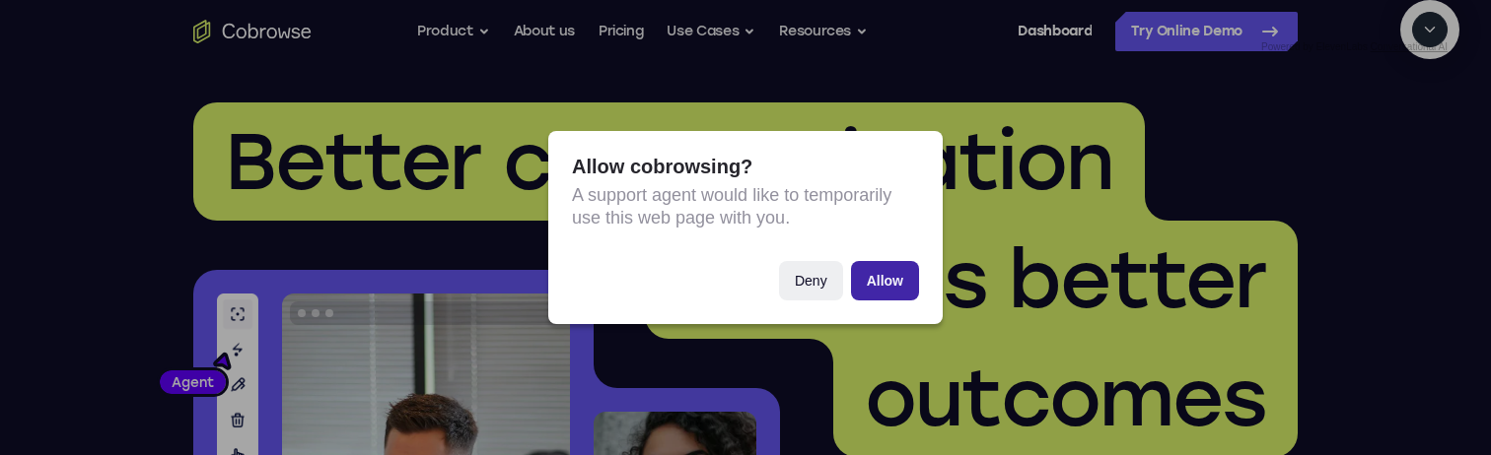
click at [891, 282] on button "Allow" at bounding box center [885, 280] width 68 height 39
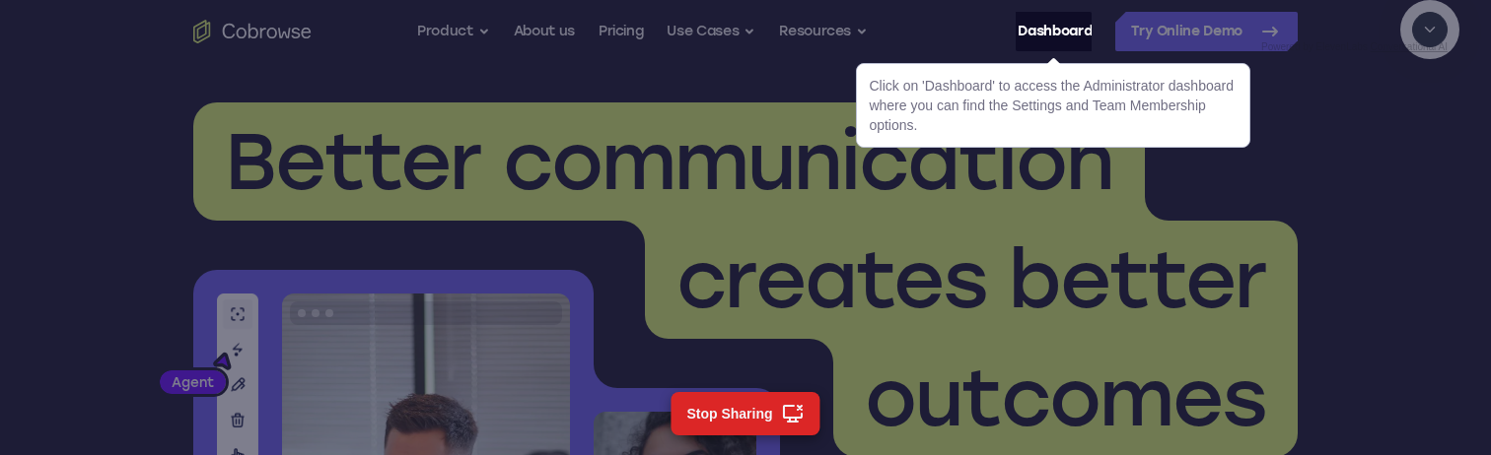
scroll to position [562, 0]
click at [1040, 32] on link "Dashboard" at bounding box center [1054, 31] width 74 height 39
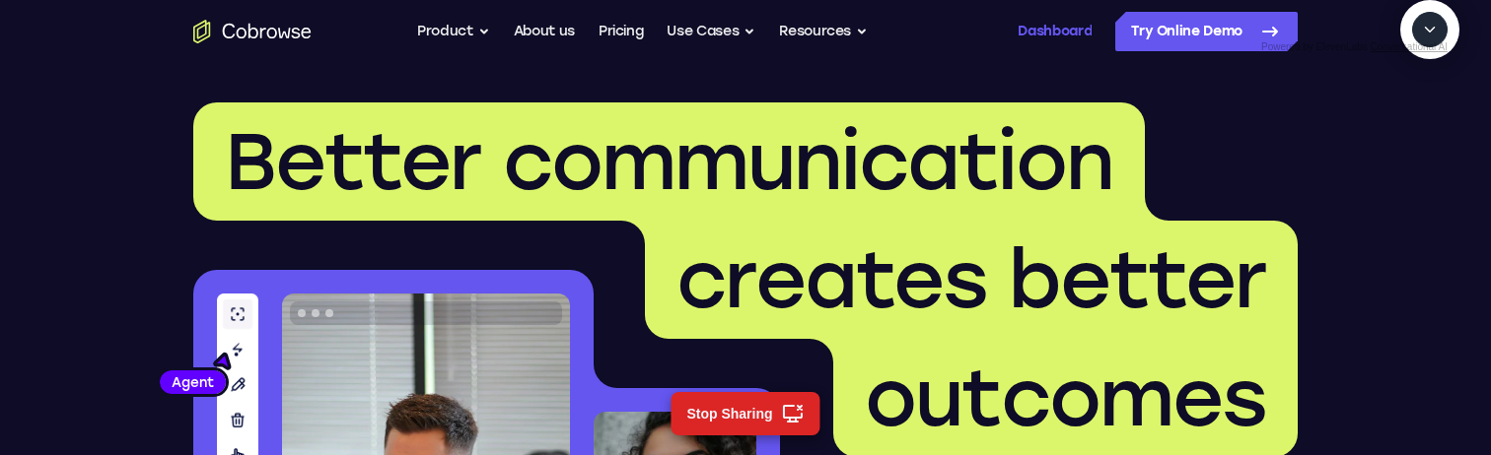
scroll to position [527, 0]
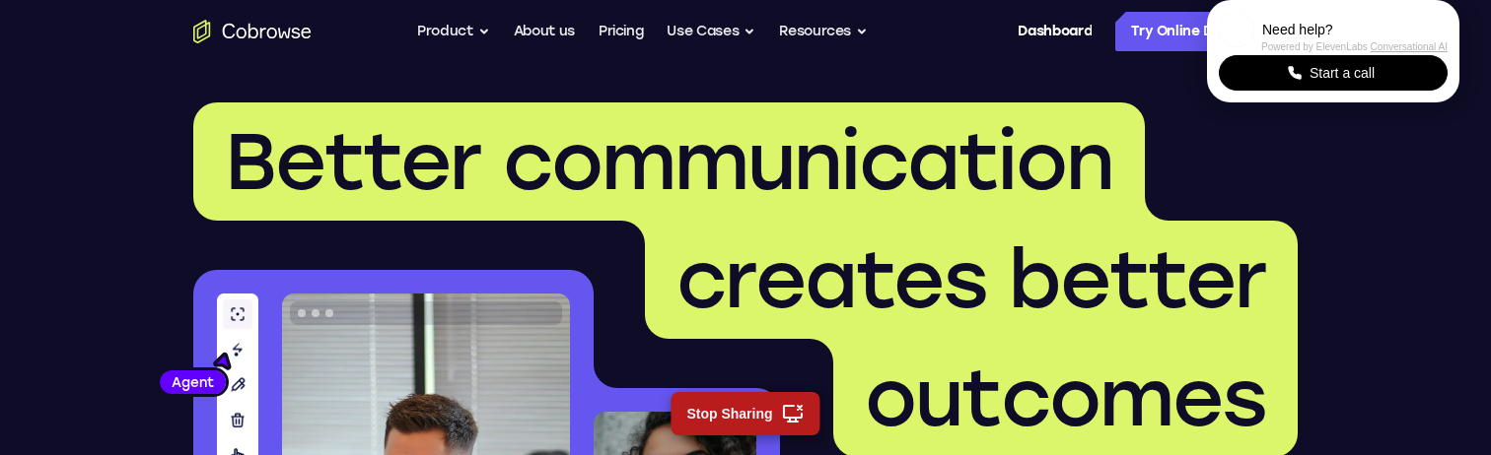
click at [773, 416] on button "Stop Sharing" at bounding box center [744, 413] width 149 height 43
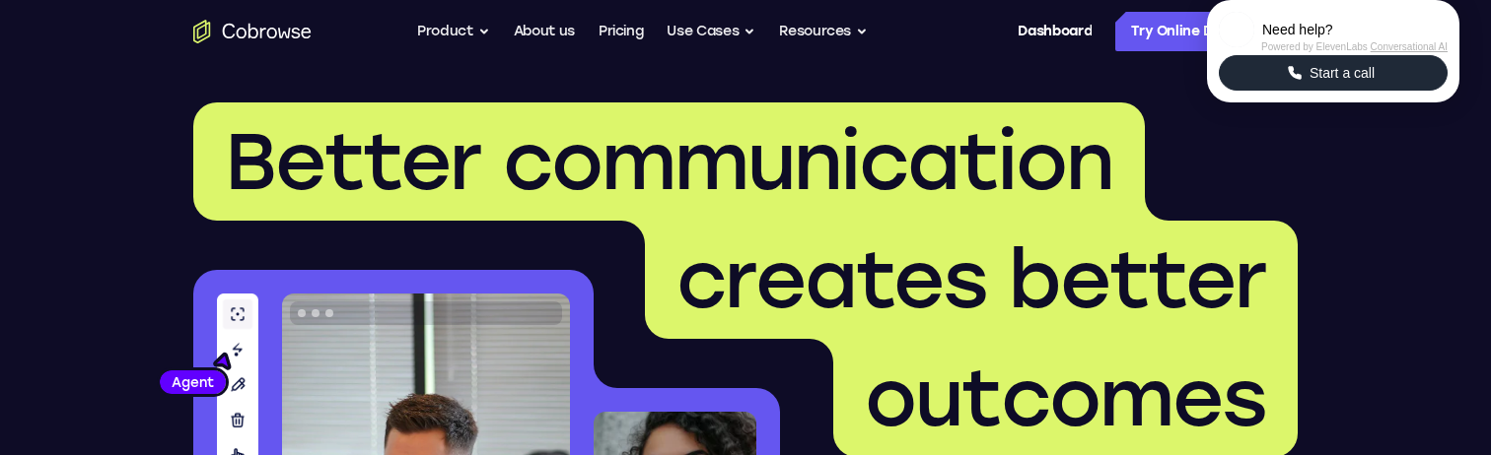
click at [1352, 83] on span "Start a call" at bounding box center [1341, 73] width 77 height 20
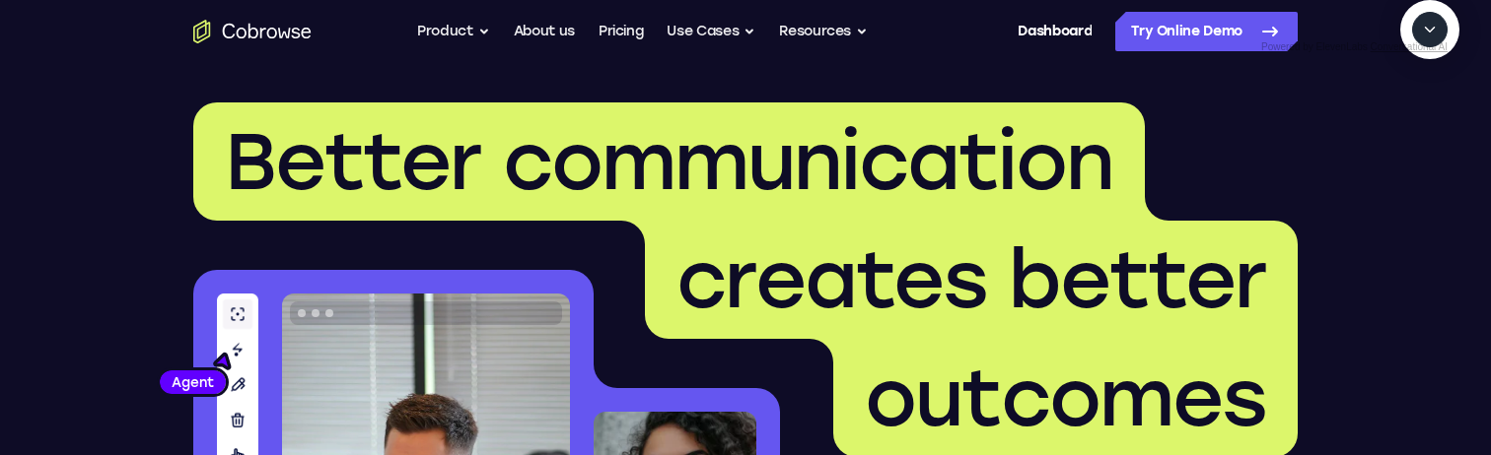
click at [1417, 89] on icon "Start a call" at bounding box center [1430, 75] width 27 height 27
click at [1400, 138] on textarea "Text message input" at bounding box center [1424, 120] width 49 height 35
type textarea "add a team member"
type textarea "yes"
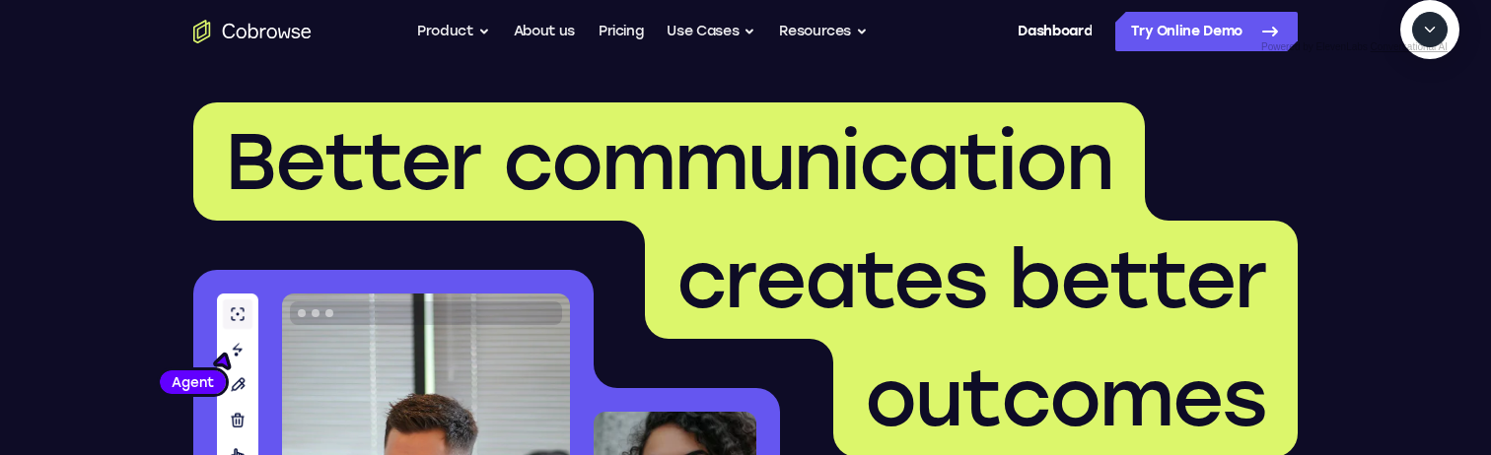
scroll to position [412, 0]
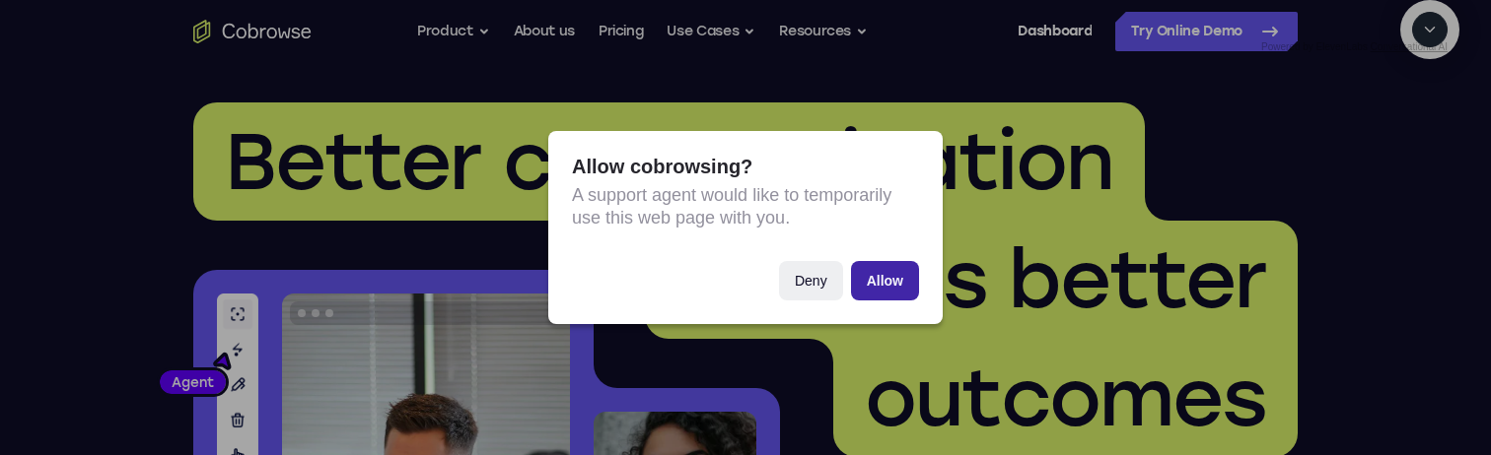
click at [882, 283] on button "Allow" at bounding box center [885, 280] width 68 height 39
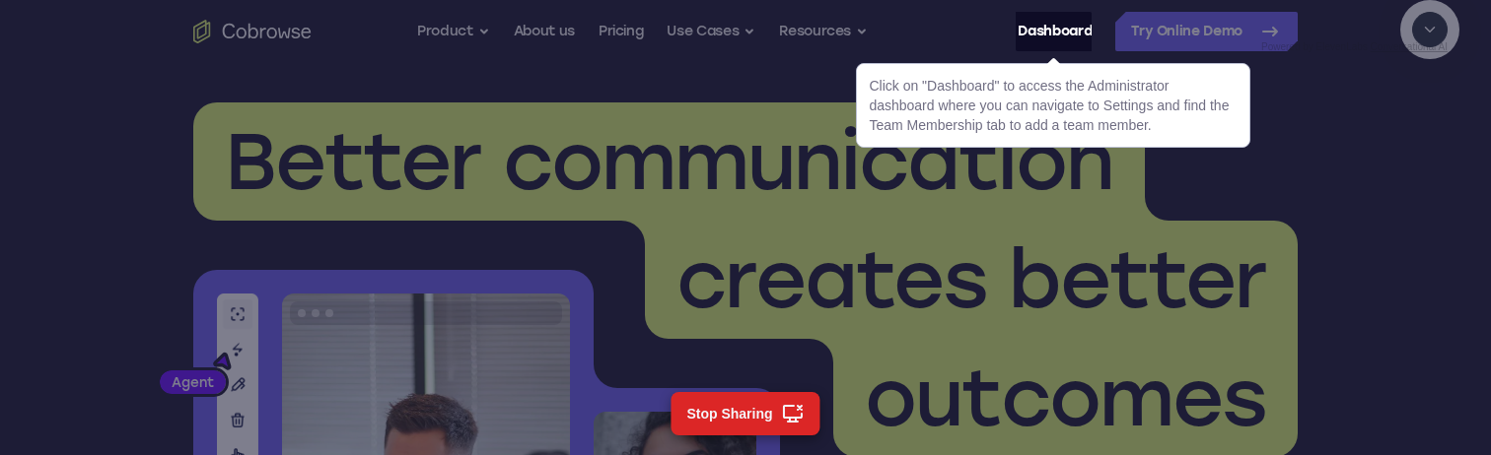
scroll to position [574, 0]
click at [1036, 35] on link "Dashboard" at bounding box center [1054, 31] width 74 height 39
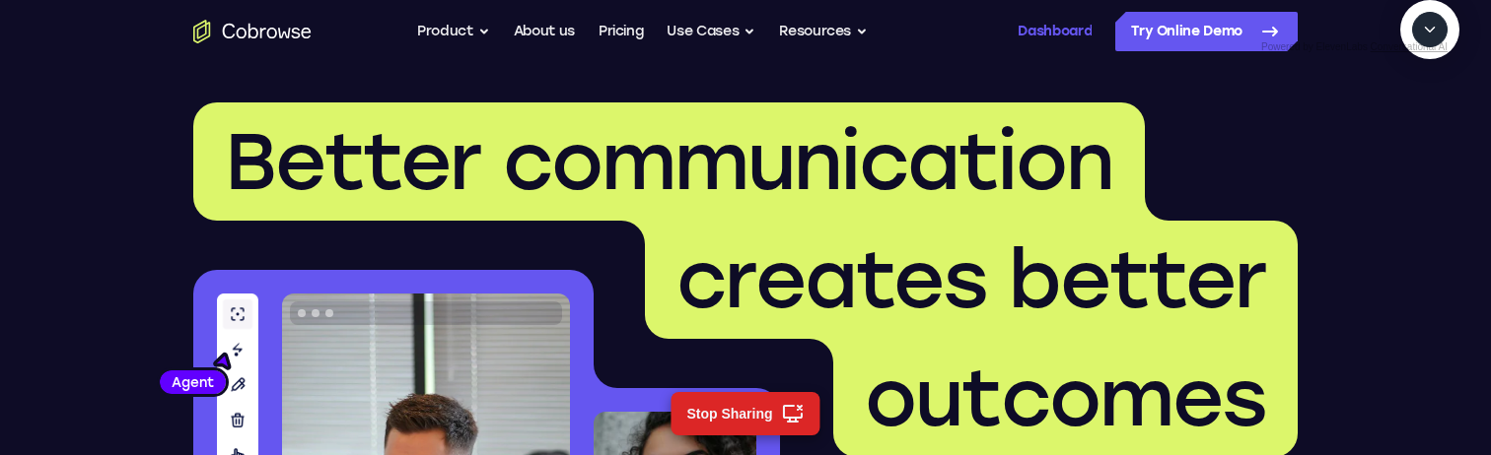
scroll to position [624, 0]
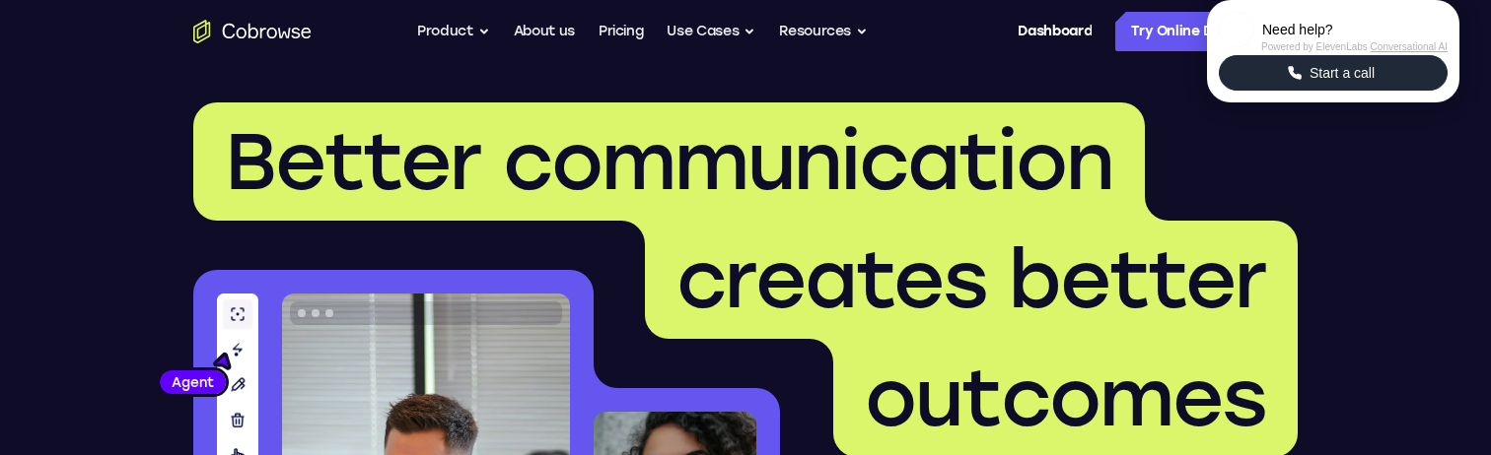
click at [1340, 83] on span "Start a call" at bounding box center [1341, 73] width 77 height 20
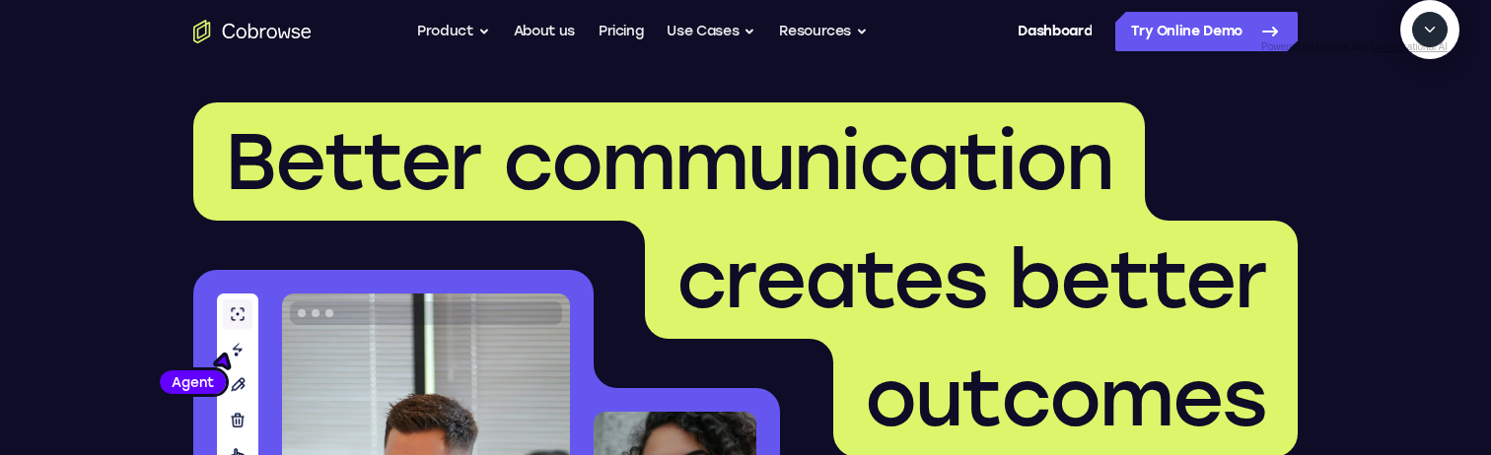
click at [1417, 89] on icon "Start a call" at bounding box center [1430, 75] width 27 height 27
click at [1366, 129] on icon "Start a call" at bounding box center [1360, 120] width 18 height 18
click at [1400, 138] on textarea "Text message input" at bounding box center [1424, 120] width 49 height 35
type textarea "add a team member"
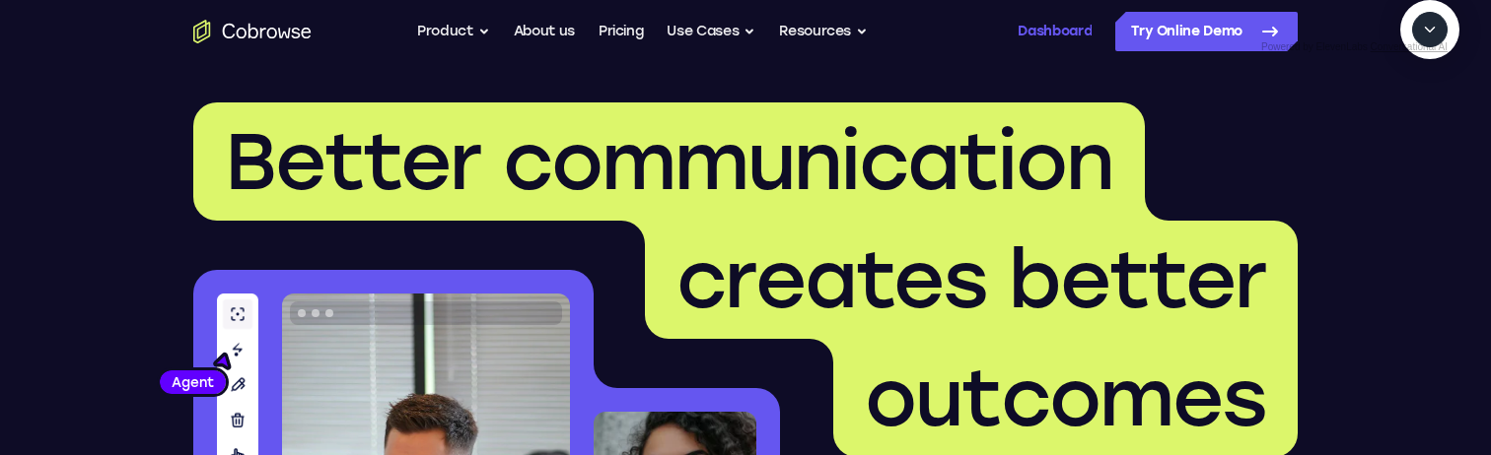
click at [1030, 32] on link "Dashboard" at bounding box center [1054, 31] width 74 height 39
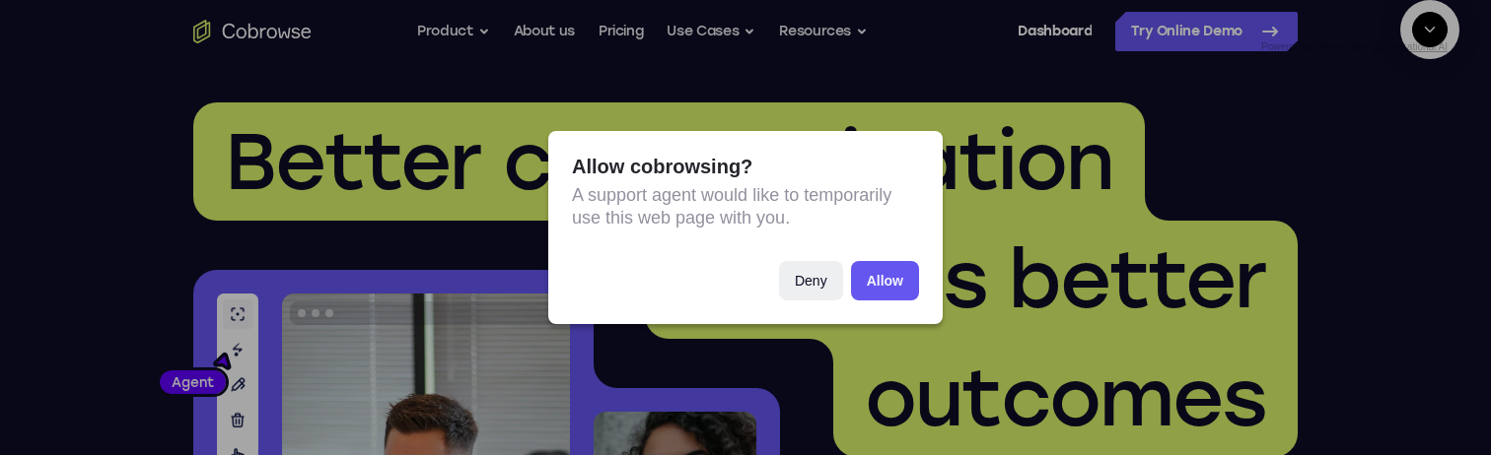
scroll to position [282, 0]
click at [1191, 313] on div "Allow cobrowsing? A support agent would like to temporarily use this web page w…" at bounding box center [745, 227] width 1491 height 455
click at [830, 283] on button "Deny" at bounding box center [811, 280] width 64 height 39
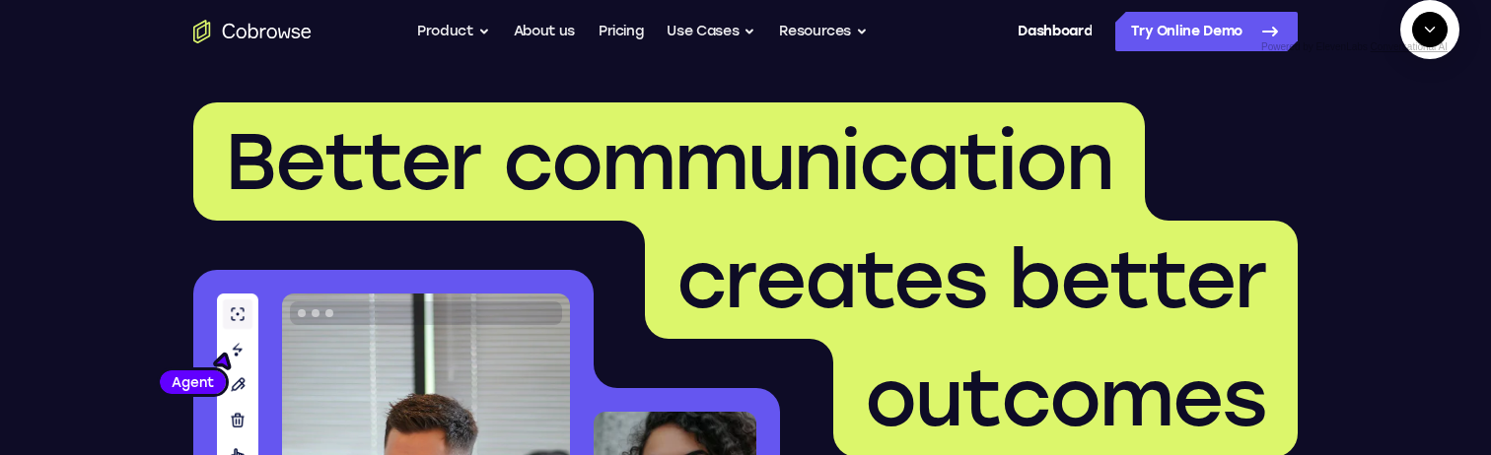
click at [1400, 138] on textarea "Text message input" at bounding box center [1424, 120] width 49 height 35
type textarea "absolutely not"
type textarea "fucking NO"
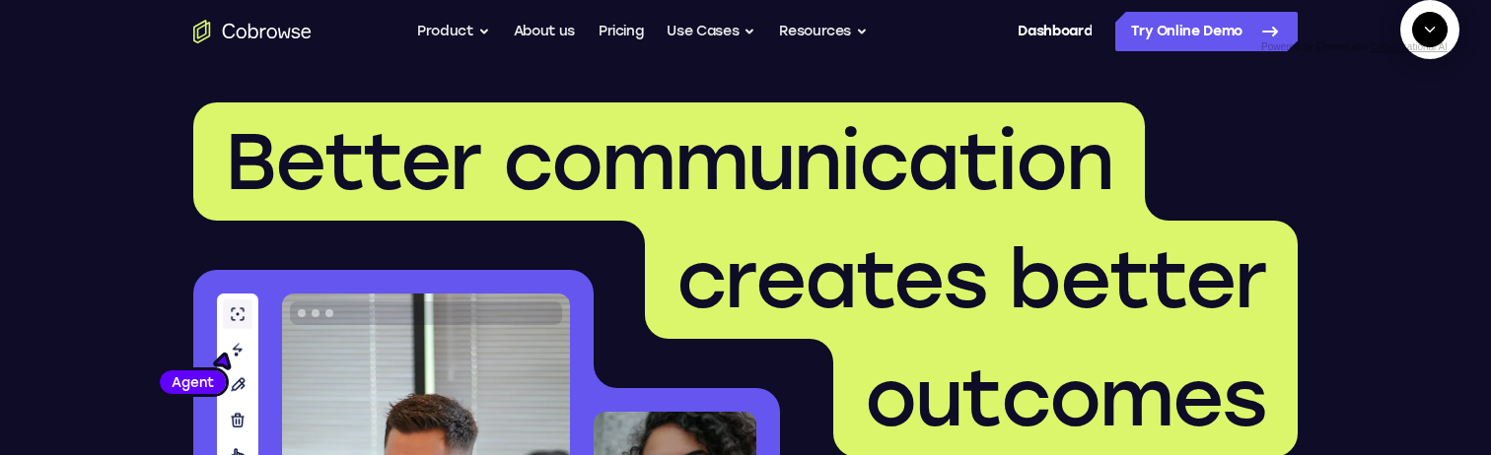
type textarea "i"
type textarea "i don't see it"
type textarea "on the home page"
click at [1400, 138] on textarea "Text message input" at bounding box center [1424, 120] width 49 height 35
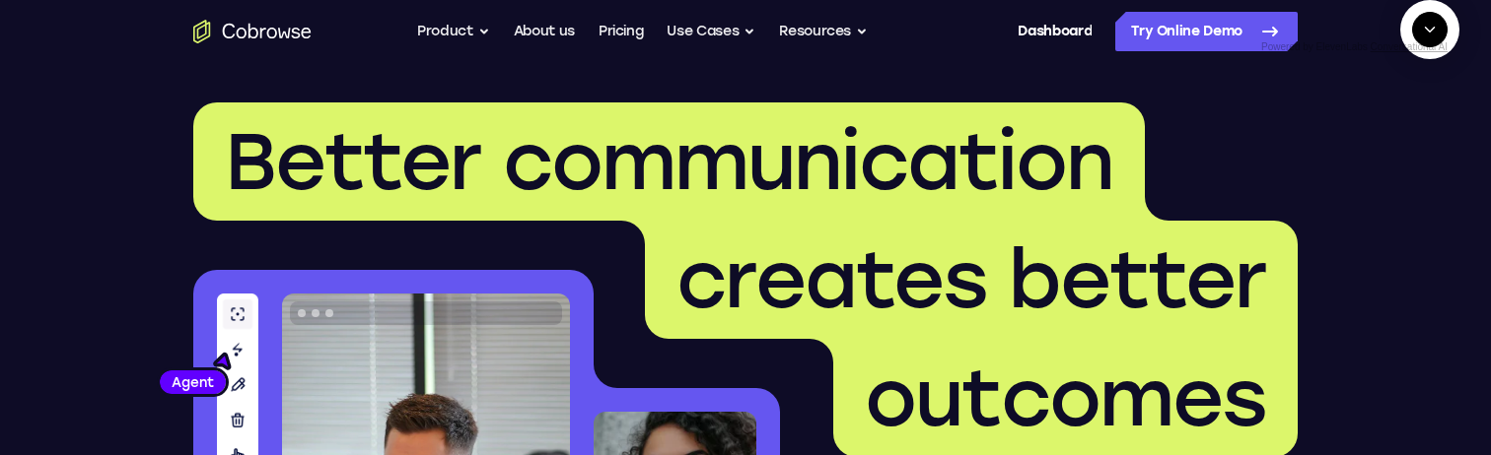
type textarea "not there"
type textarea "what else"
click at [1400, 138] on textarea "Text message input" at bounding box center [1424, 120] width 49 height 35
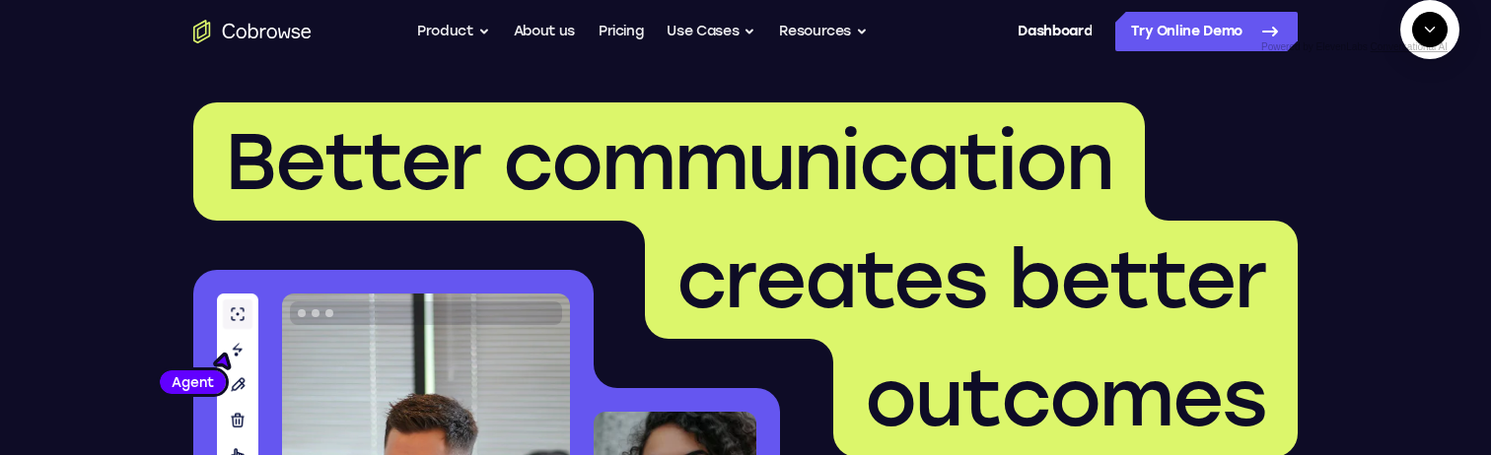
scroll to position [1226, 0]
click at [1400, 138] on textarea "Text message input" at bounding box center [1424, 120] width 49 height 35
type textarea "ok just share my screen"
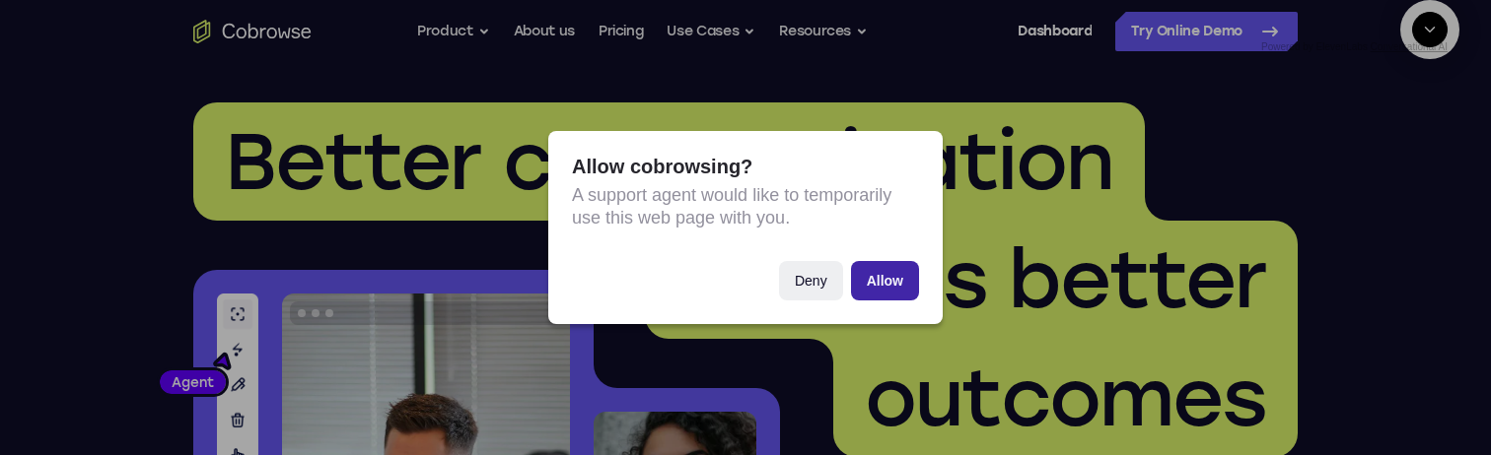
click at [904, 291] on button "Allow" at bounding box center [885, 280] width 68 height 39
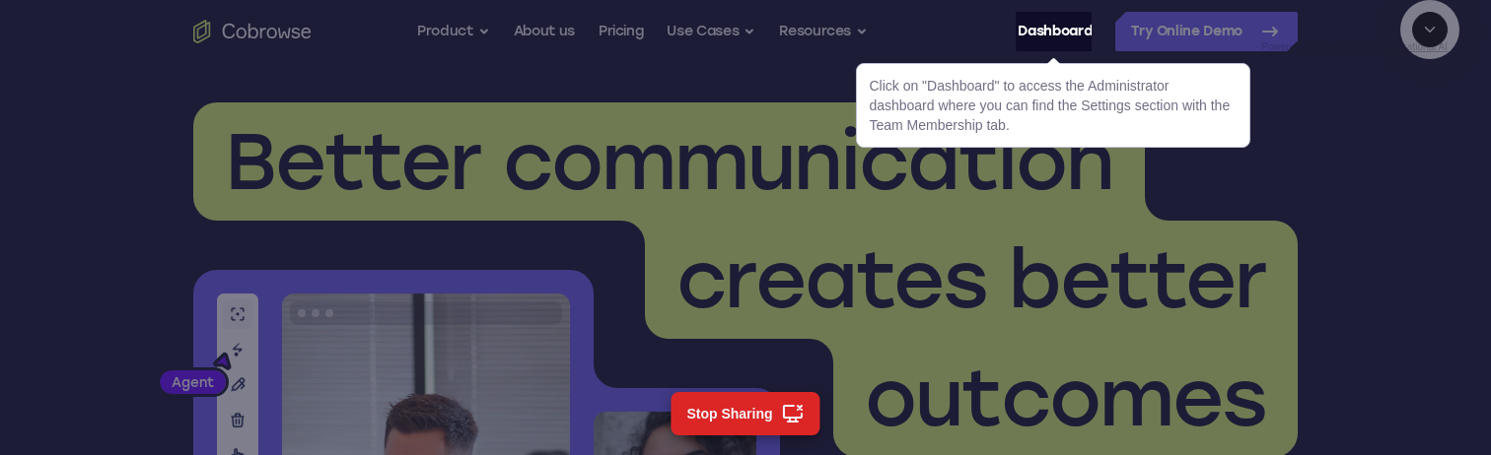
scroll to position [1642, 0]
click at [1045, 27] on link "Dashboard" at bounding box center [1054, 31] width 74 height 39
